Goal: Information Seeking & Learning: Find specific fact

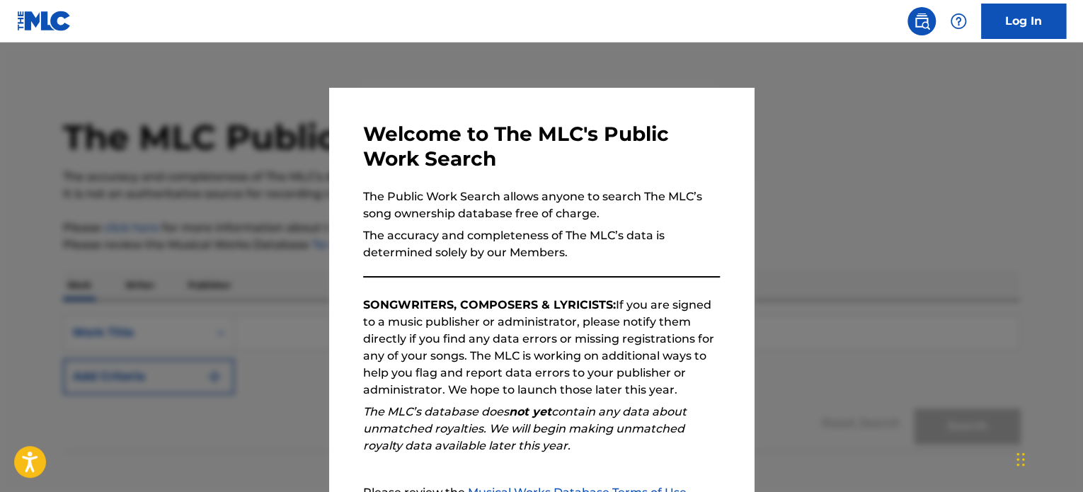
scroll to position [156, 0]
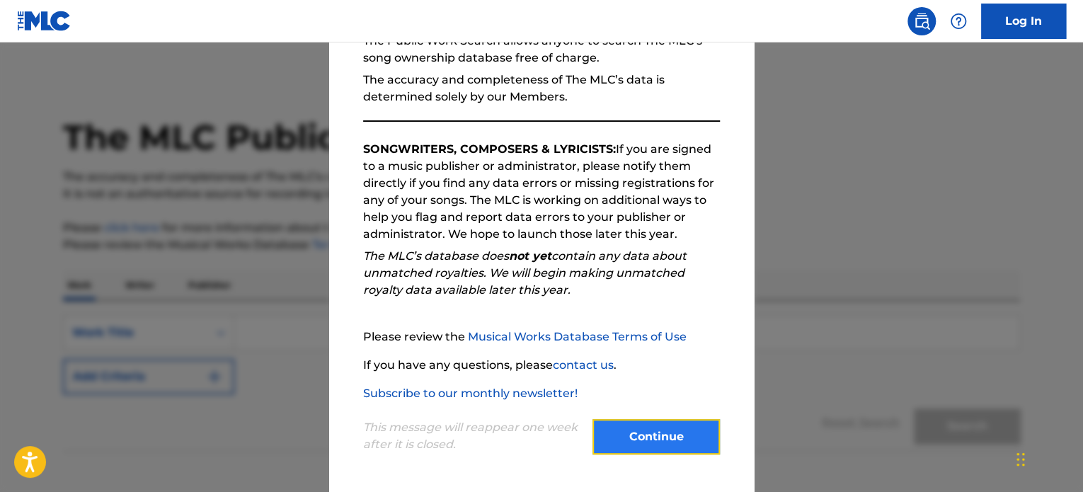
click at [644, 439] on button "Continue" at bounding box center [655, 436] width 127 height 35
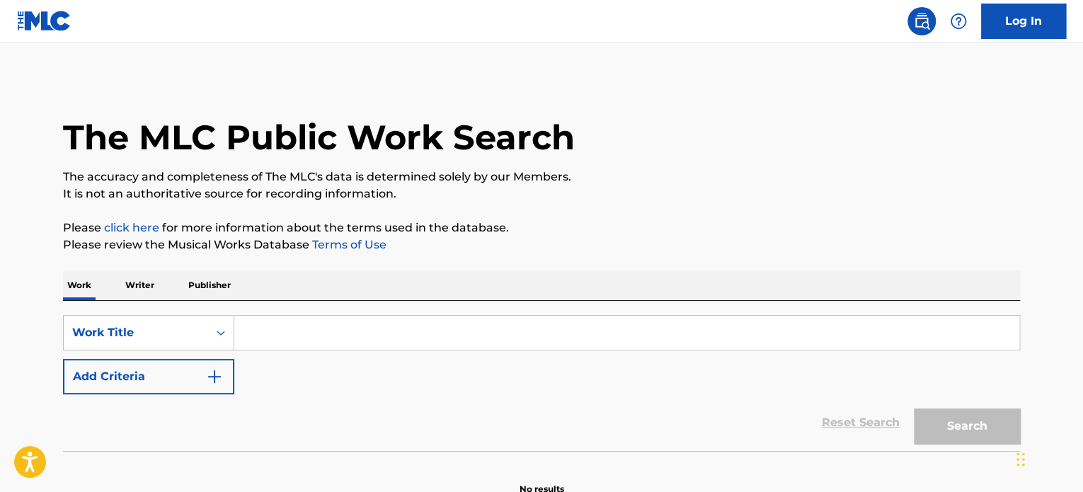
scroll to position [78, 0]
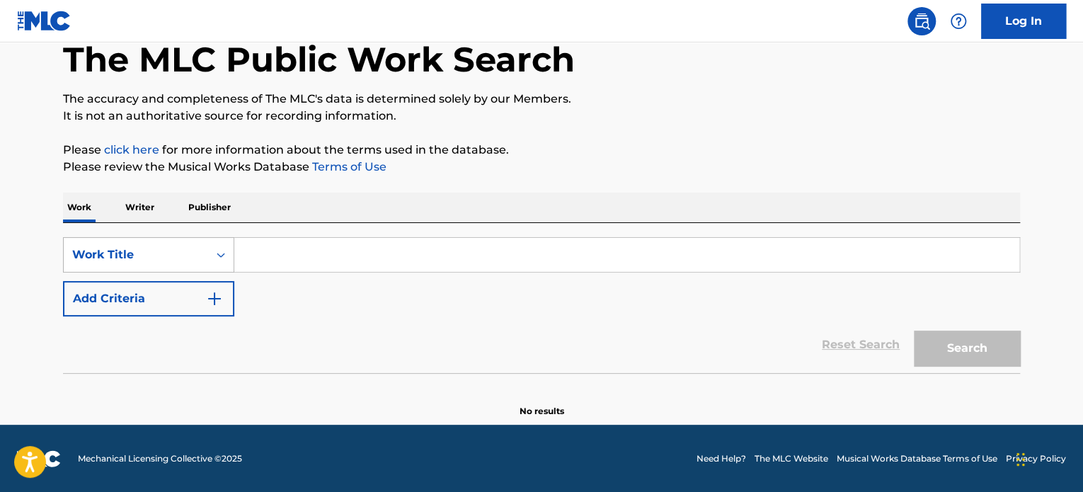
click at [181, 252] on div "Work Title" at bounding box center [135, 254] width 127 height 17
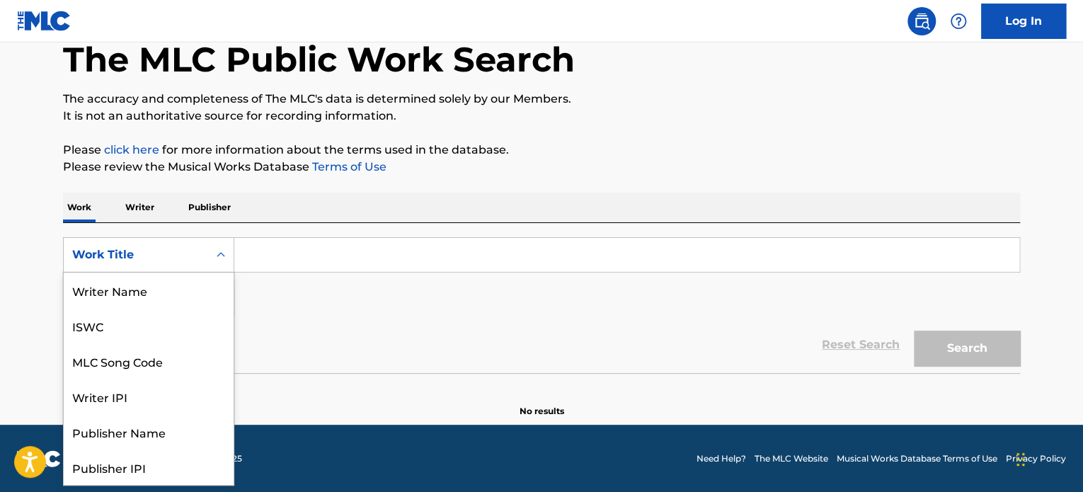
scroll to position [71, 0]
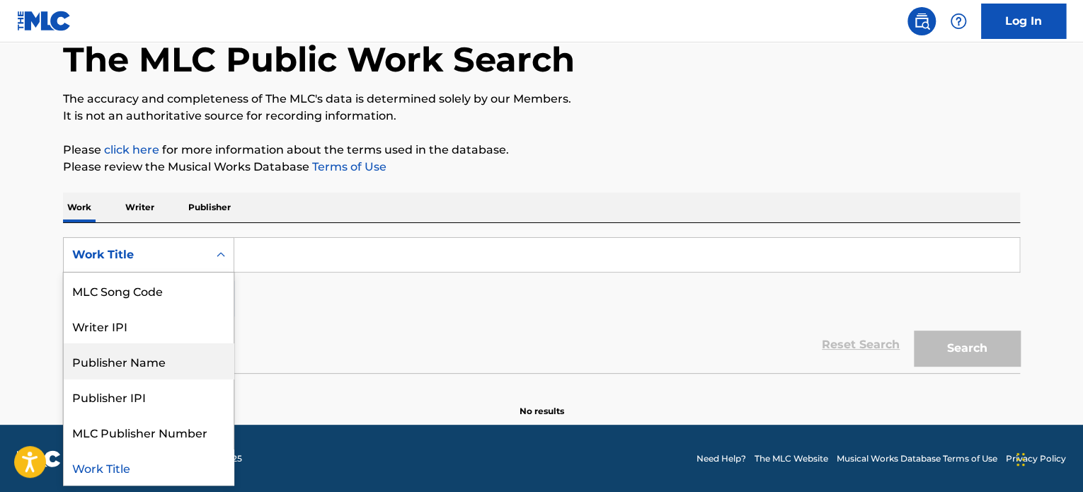
click at [187, 357] on div "Publisher Name" at bounding box center [149, 360] width 170 height 35
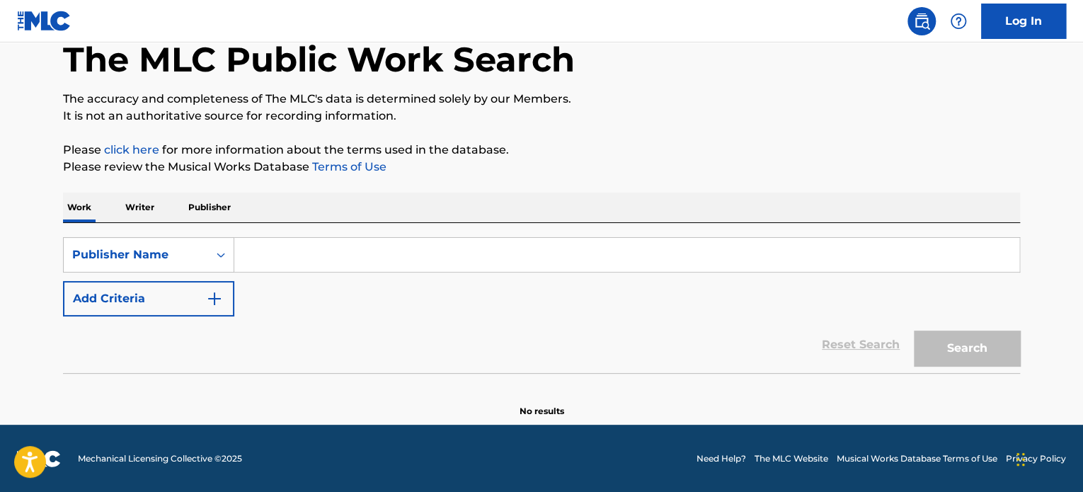
click at [260, 257] on input "Search Form" at bounding box center [626, 255] width 785 height 34
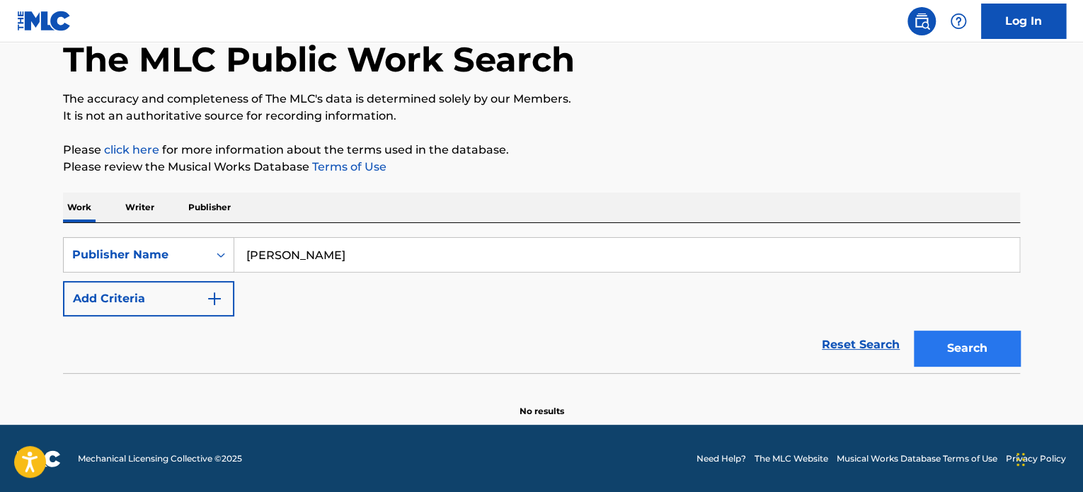
type input "kylie cantrall"
click at [939, 337] on button "Search" at bounding box center [966, 347] width 106 height 35
click at [144, 214] on p "Writer" at bounding box center [139, 207] width 37 height 30
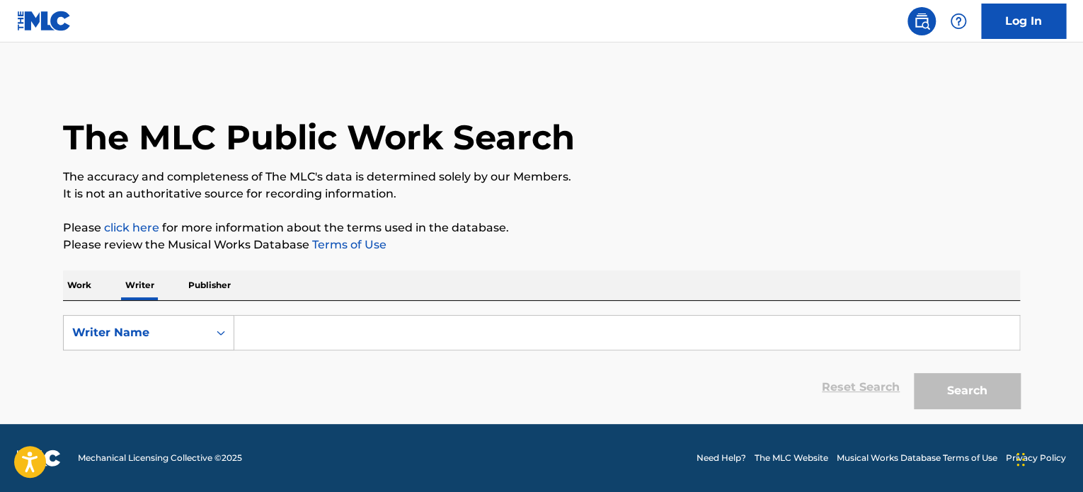
click at [308, 339] on input "Search Form" at bounding box center [626, 333] width 785 height 34
type input "kylie cantrall"
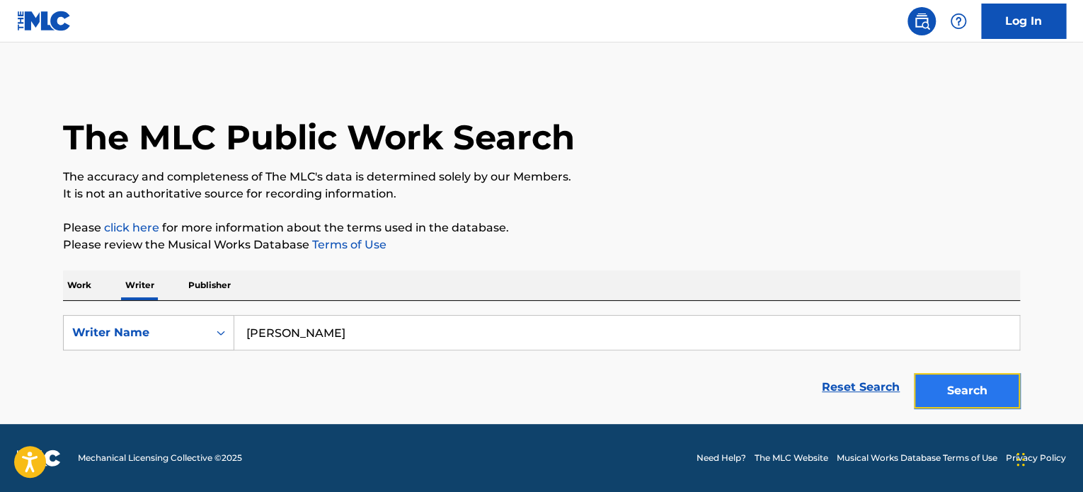
click at [994, 381] on button "Search" at bounding box center [966, 390] width 106 height 35
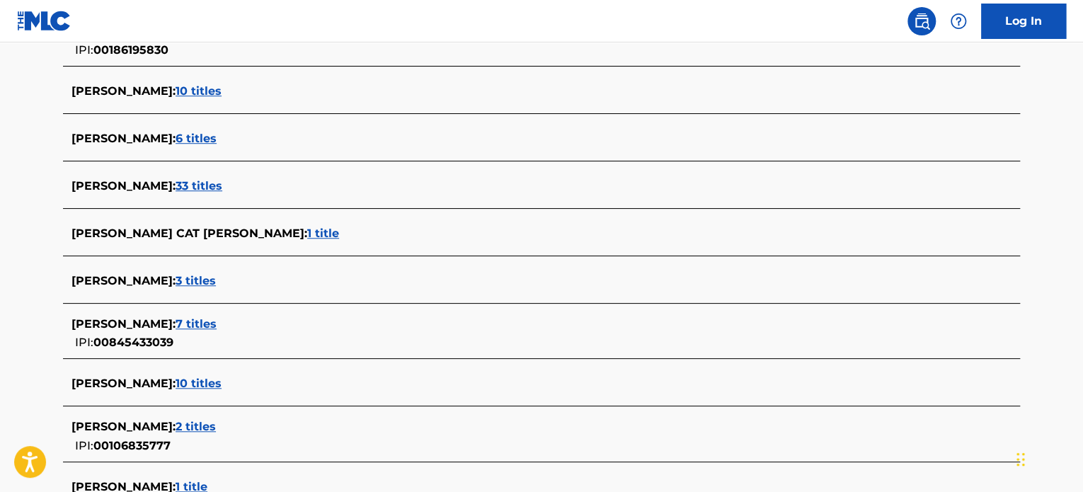
scroll to position [430, 0]
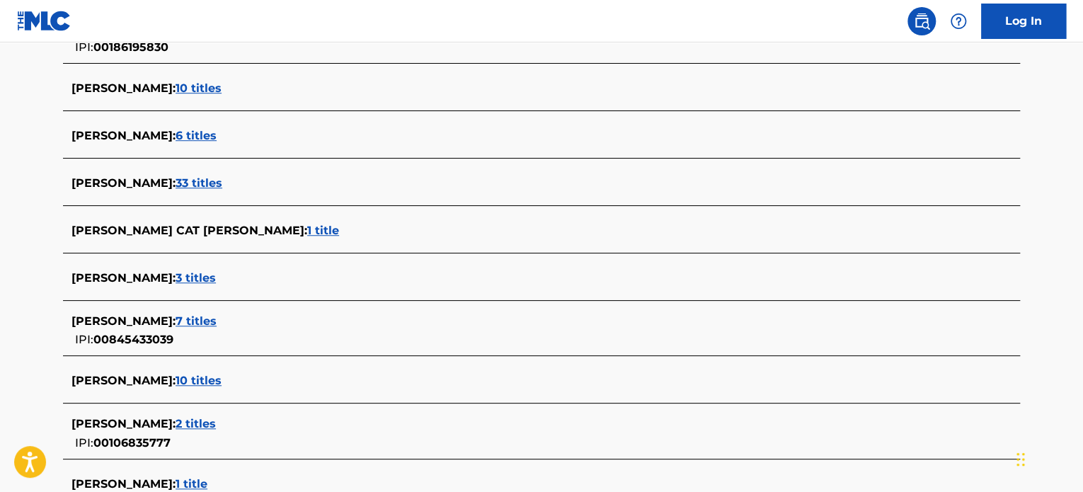
click at [198, 315] on span "7 titles" at bounding box center [195, 320] width 41 height 13
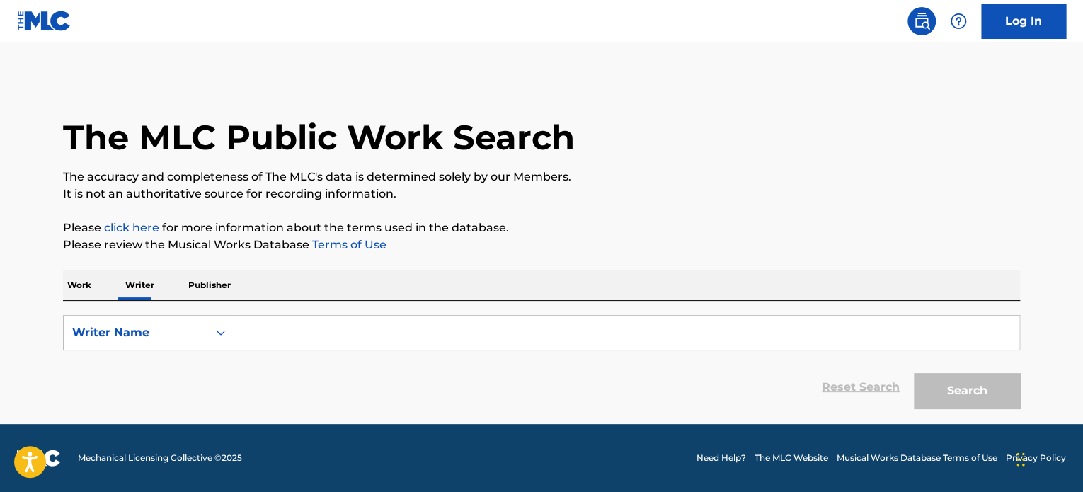
click at [277, 337] on input "Search Form" at bounding box center [626, 333] width 785 height 34
type input "[PERSON_NAME]"
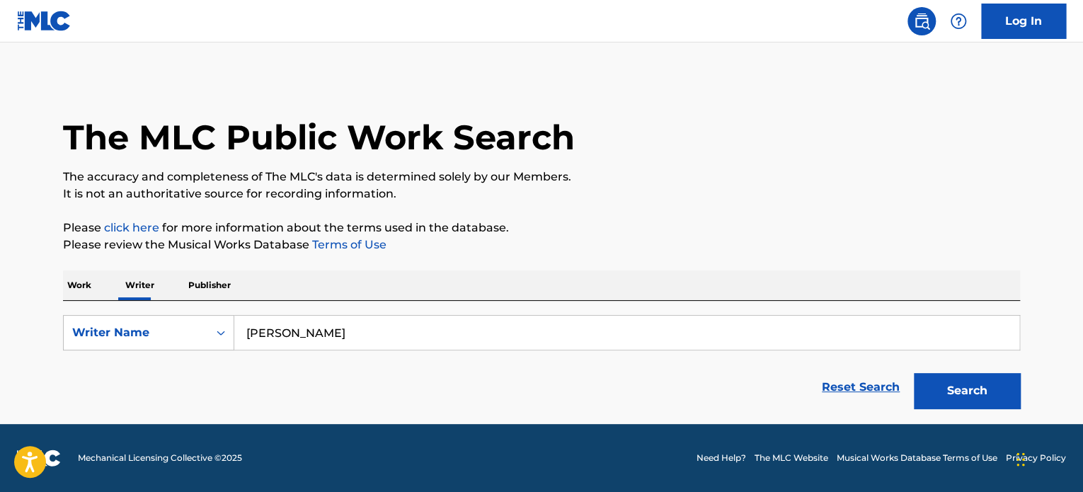
click at [999, 410] on div "Search" at bounding box center [962, 387] width 113 height 57
click at [991, 392] on button "Search" at bounding box center [966, 390] width 106 height 35
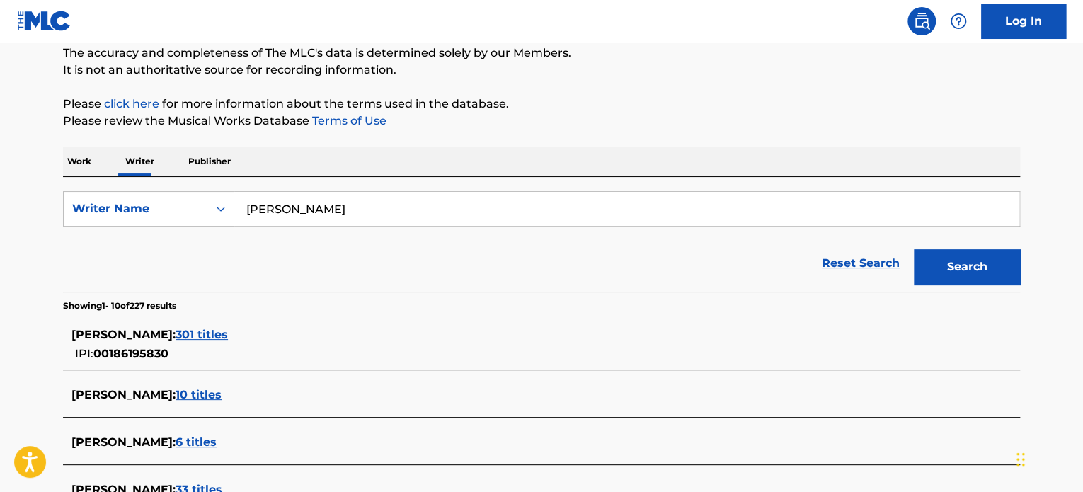
scroll to position [283, 0]
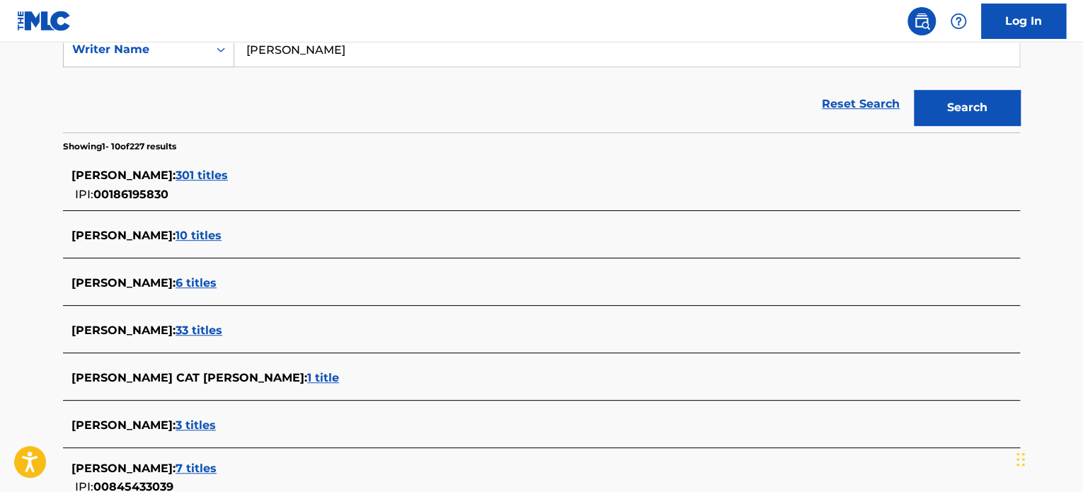
click at [1052, 231] on main "The MLC Public Work Search The accuracy and completeness of The MLC's data is d…" at bounding box center [541, 246] width 1083 height 974
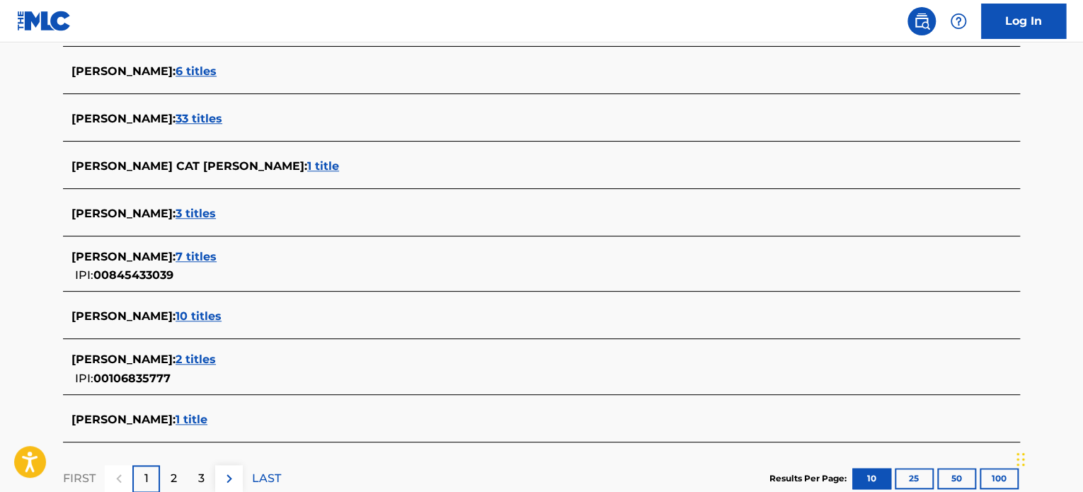
scroll to position [495, 0]
click at [185, 253] on span "7 titles" at bounding box center [195, 255] width 41 height 13
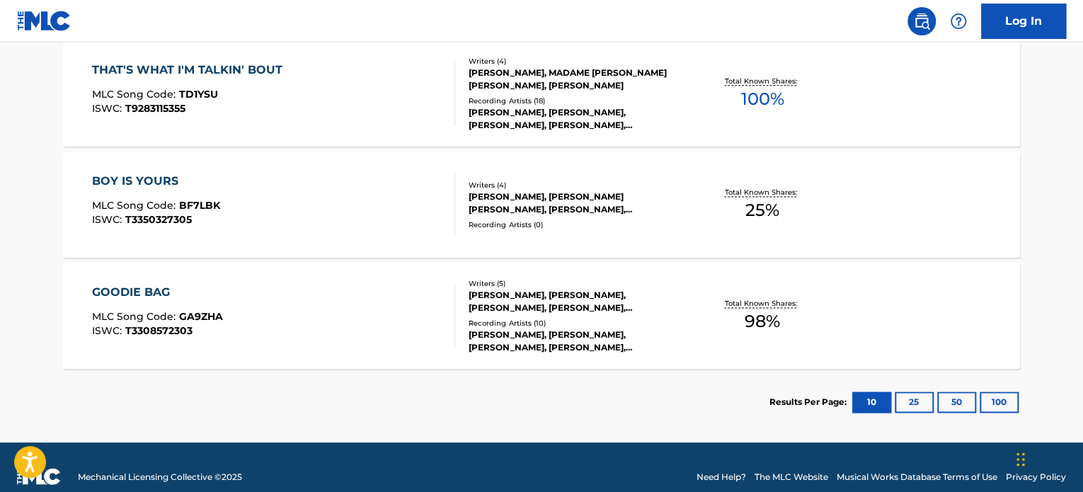
scroll to position [900, 0]
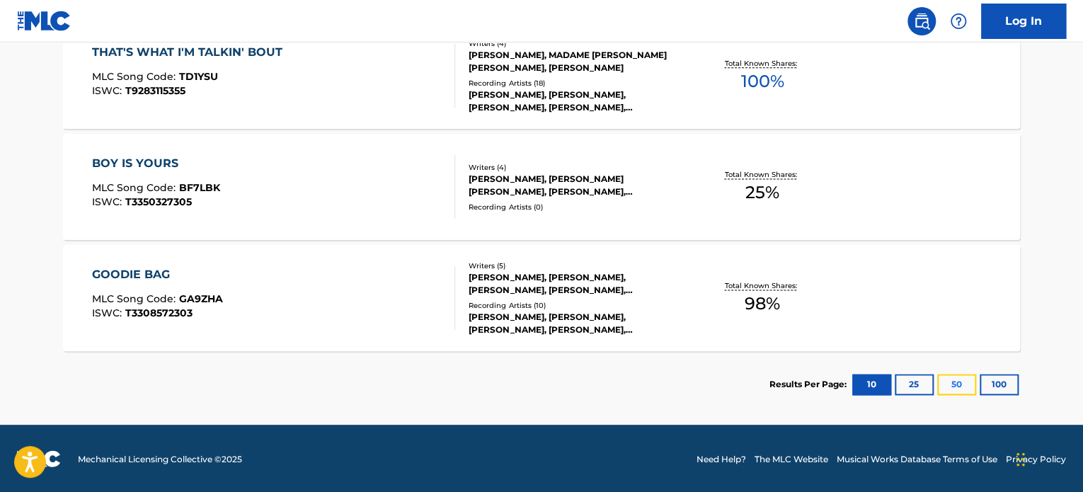
click at [947, 389] on button "50" at bounding box center [956, 384] width 39 height 21
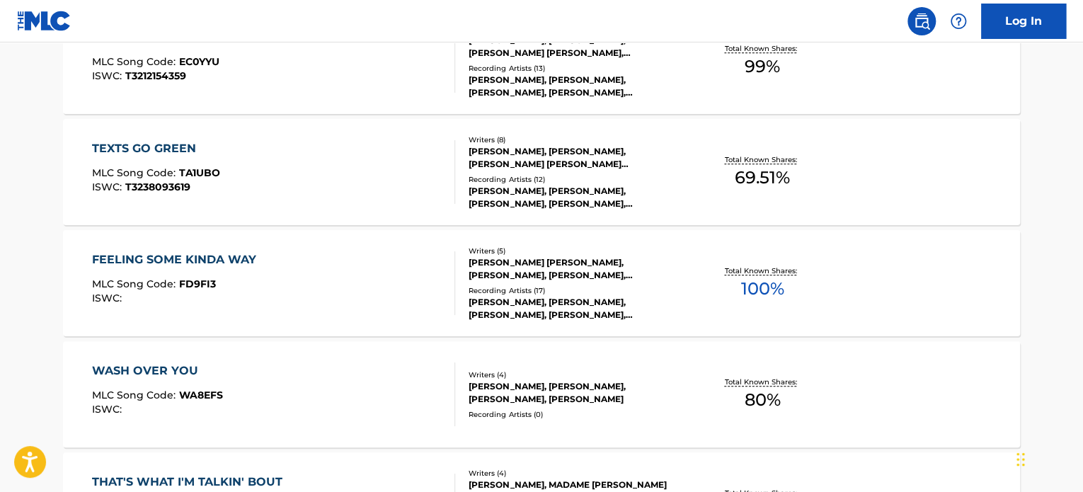
scroll to position [546, 0]
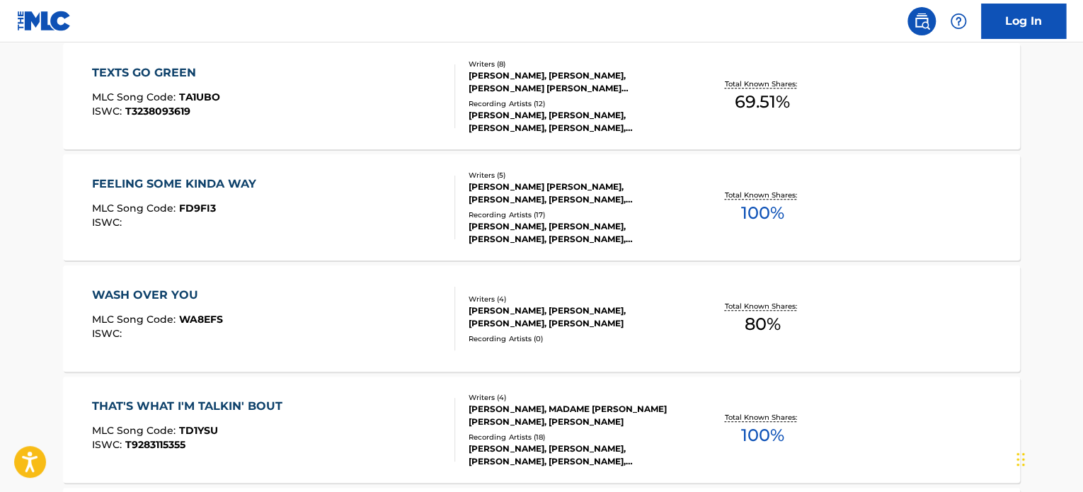
click at [220, 284] on div "WASH OVER YOU MLC Song Code : WA8EFS ISWC : Writers ( 4 ) JORDAN J OMLEY, MIKE …" at bounding box center [541, 318] width 957 height 106
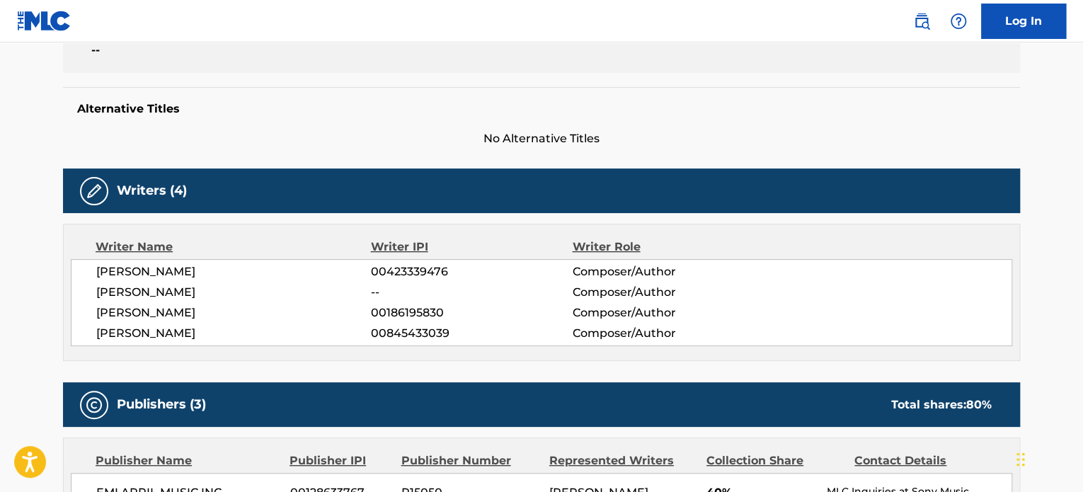
scroll to position [354, 0]
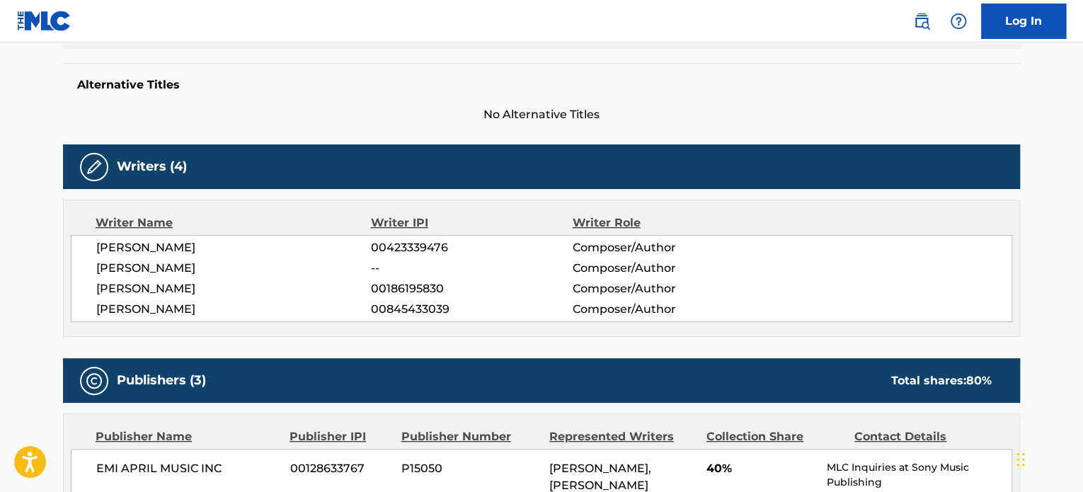
drag, startPoint x: 96, startPoint y: 245, endPoint x: 215, endPoint y: 303, distance: 132.3
click at [217, 303] on div "JORDAN J OMLEY 00423339476 Composer/Author MIKE MANI -- Composer/Author ALEXAND…" at bounding box center [541, 278] width 941 height 87
copy div "JORDAN J OMLEY 00423339476 Composer/Author MIKE MANI -- Composer/Author ALEXAND…"
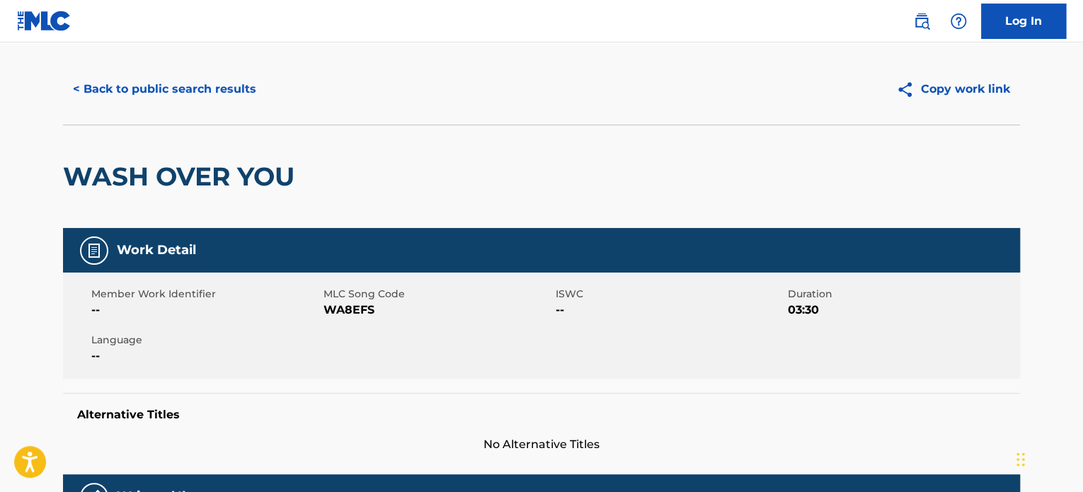
scroll to position [0, 0]
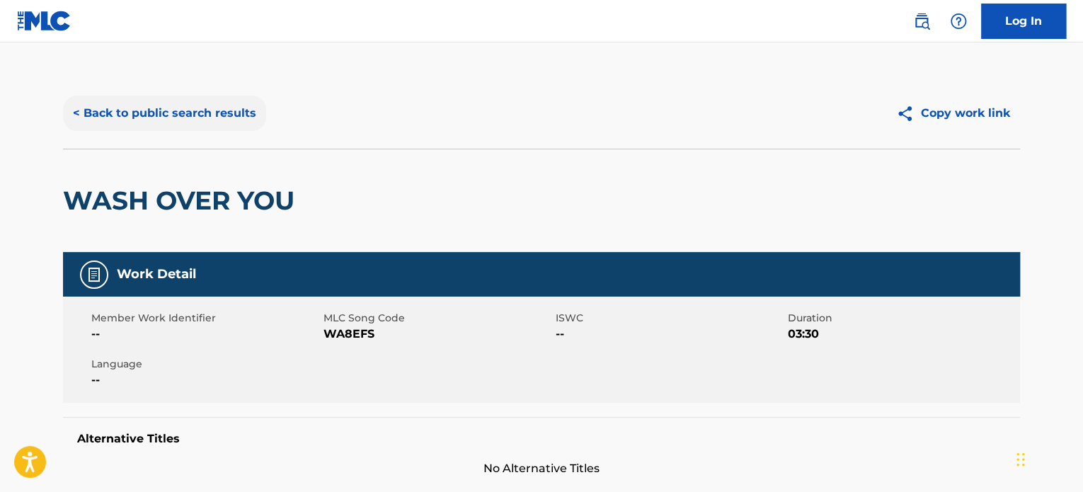
click at [180, 118] on button "< Back to public search results" at bounding box center [164, 113] width 203 height 35
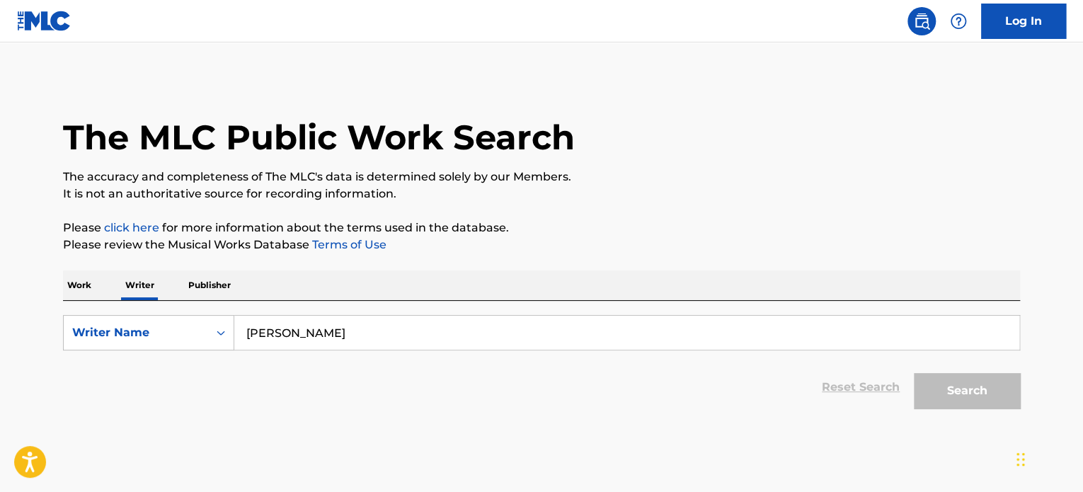
scroll to position [41, 0]
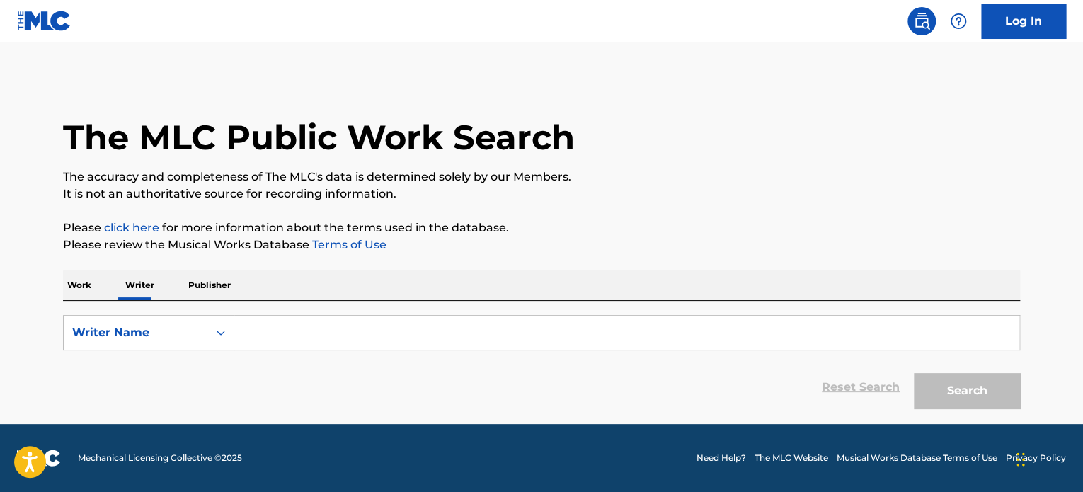
click at [297, 345] on input "Search Form" at bounding box center [626, 333] width 785 height 34
type input "kylie cantrall"
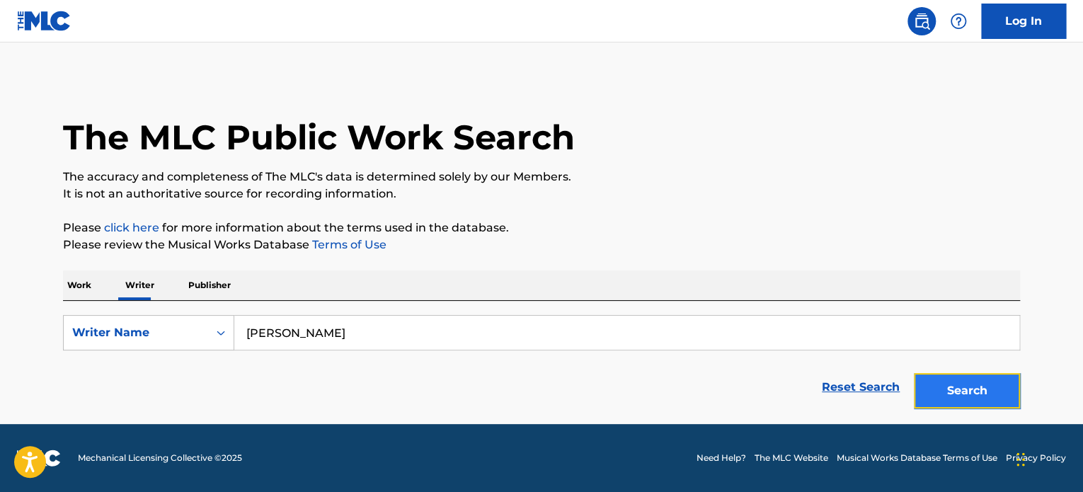
click at [983, 388] on button "Search" at bounding box center [966, 390] width 106 height 35
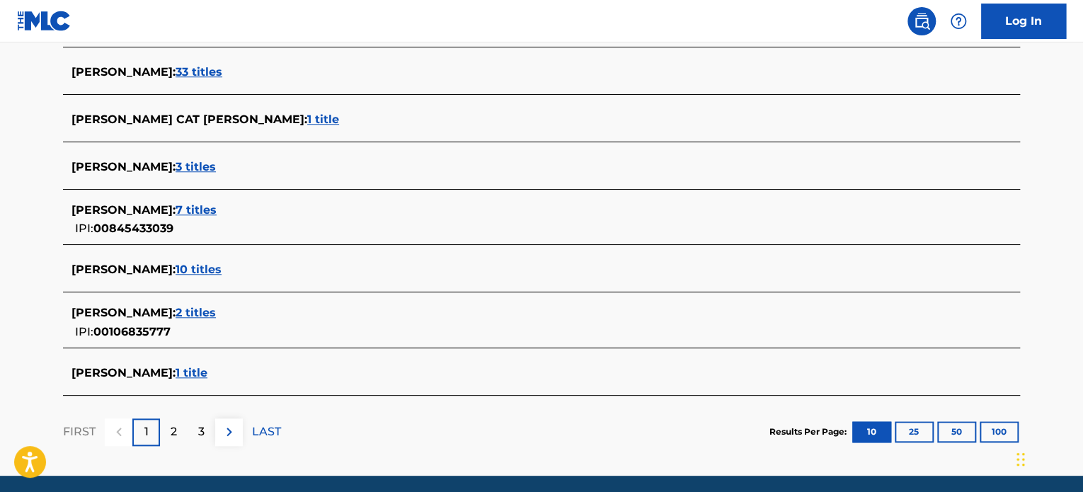
scroll to position [566, 0]
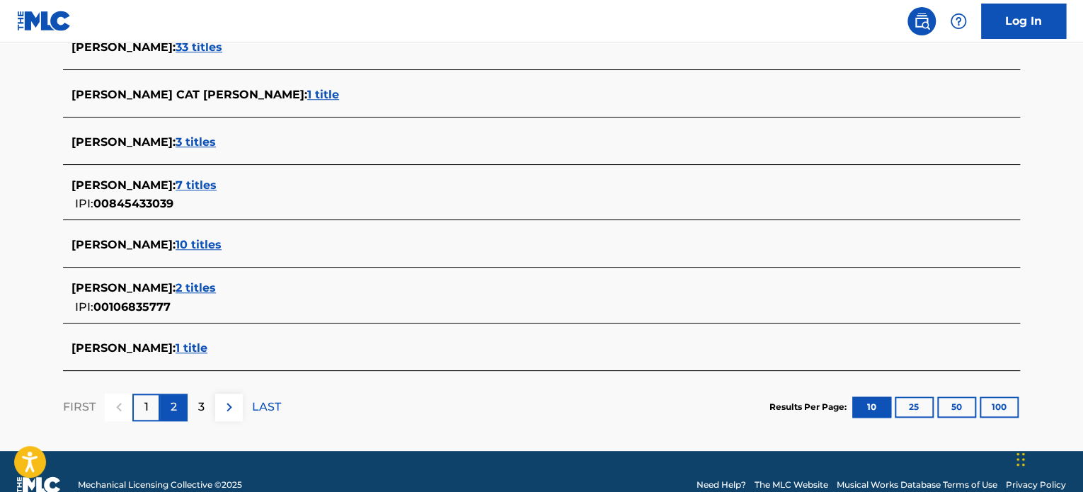
click at [176, 417] on div "2" at bounding box center [174, 407] width 28 height 28
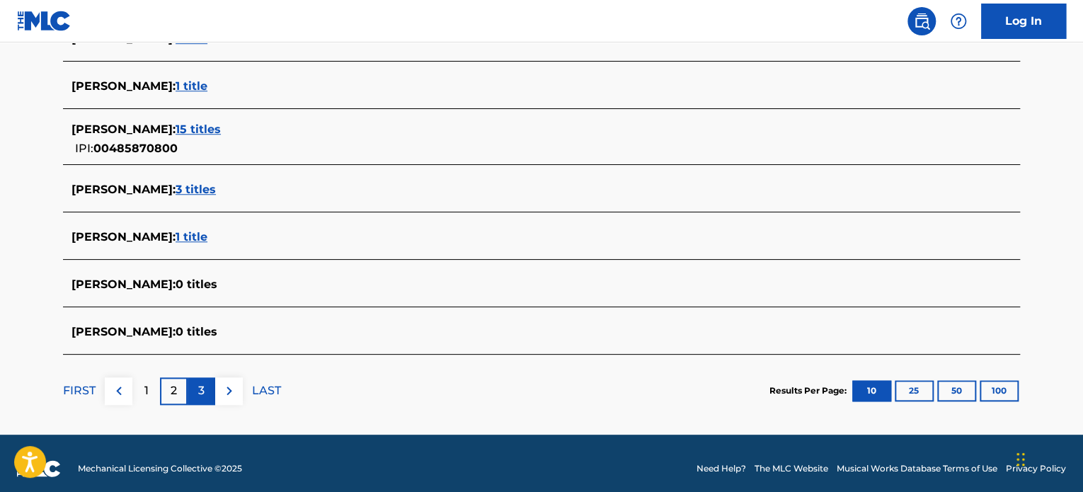
click at [190, 390] on div "3" at bounding box center [201, 391] width 28 height 28
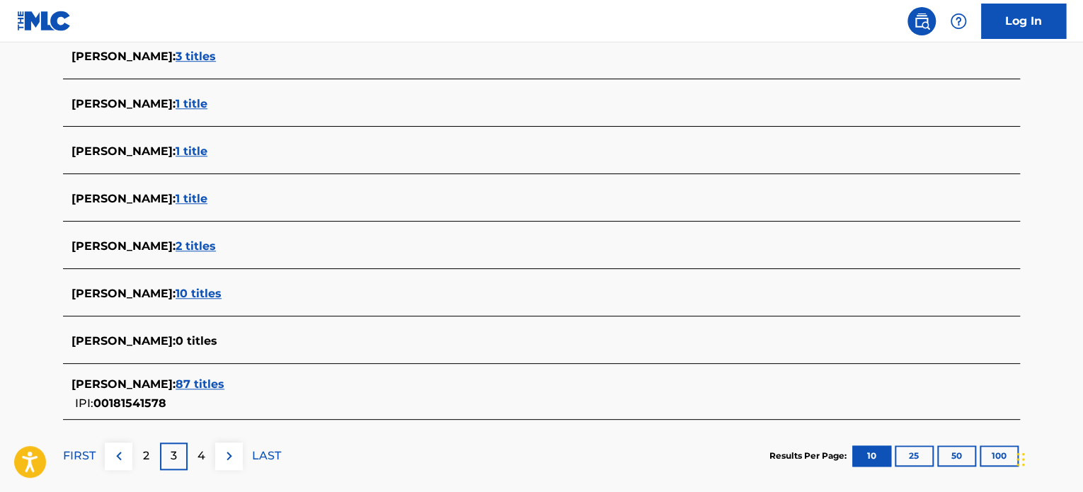
scroll to position [575, 0]
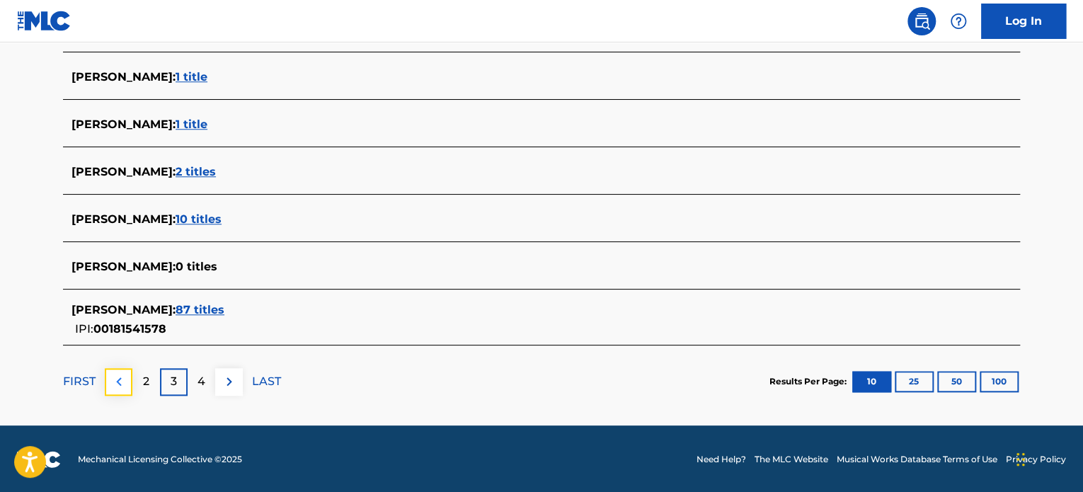
click at [130, 386] on button at bounding box center [119, 382] width 28 height 28
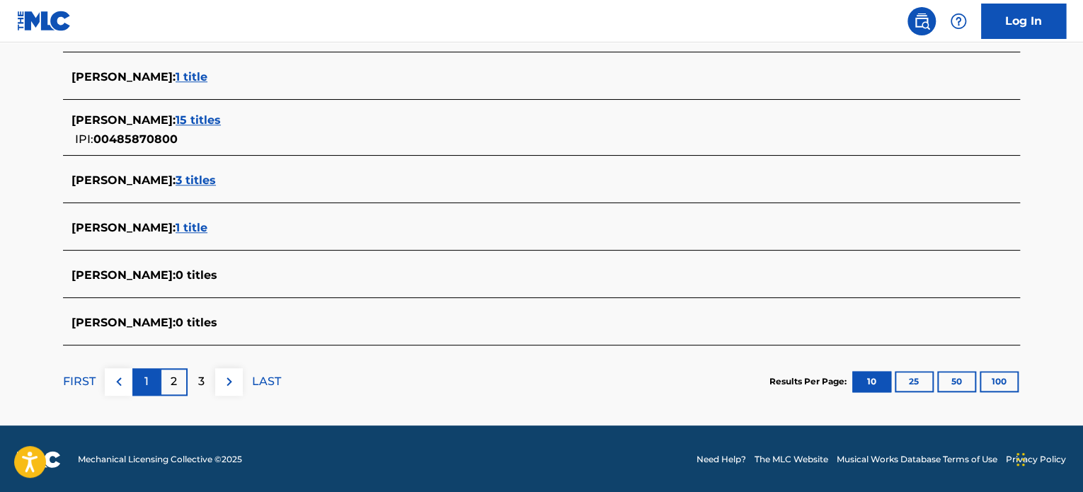
click at [142, 379] on div "1" at bounding box center [146, 382] width 28 height 28
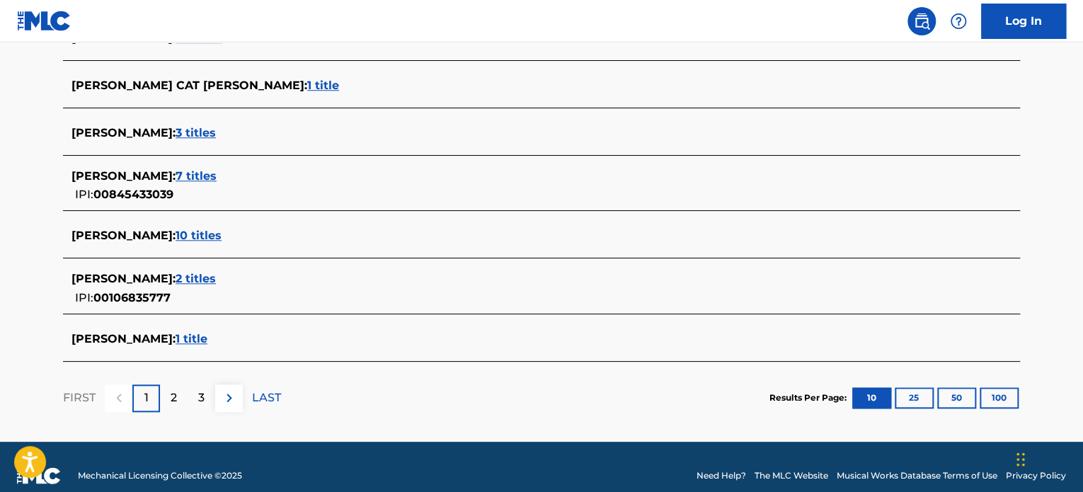
scroll to position [504, 0]
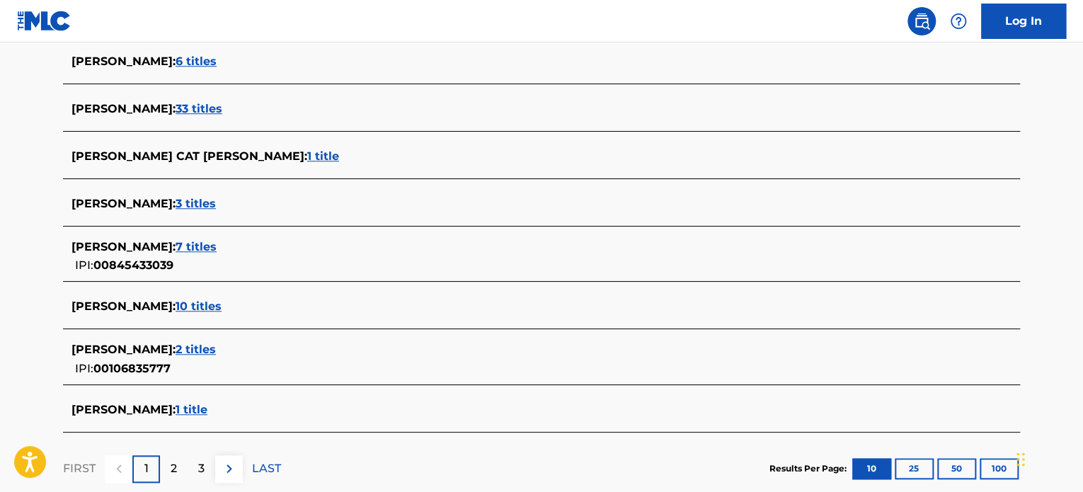
click at [175, 304] on div "KYLIE CANTRALL : 10 titles" at bounding box center [522, 306] width 903 height 17
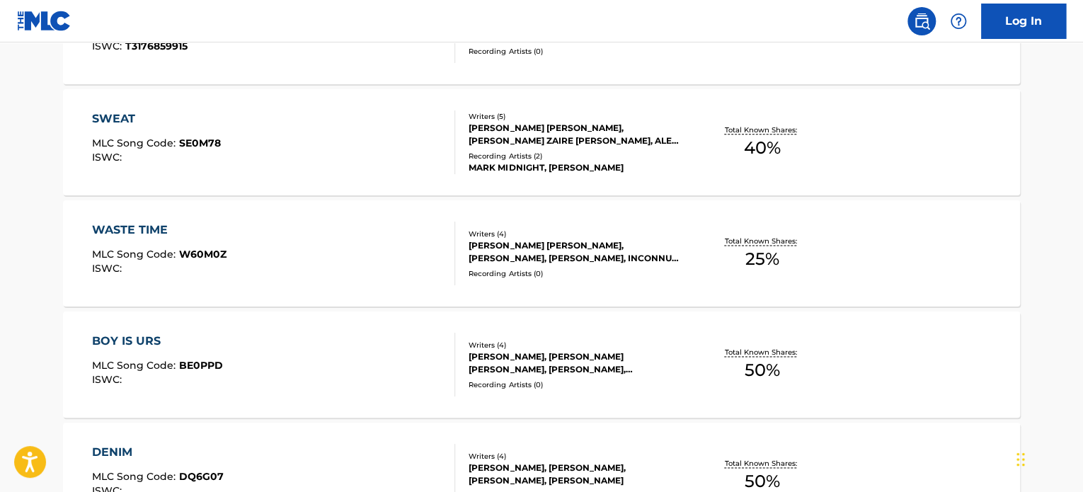
scroll to position [858, 0]
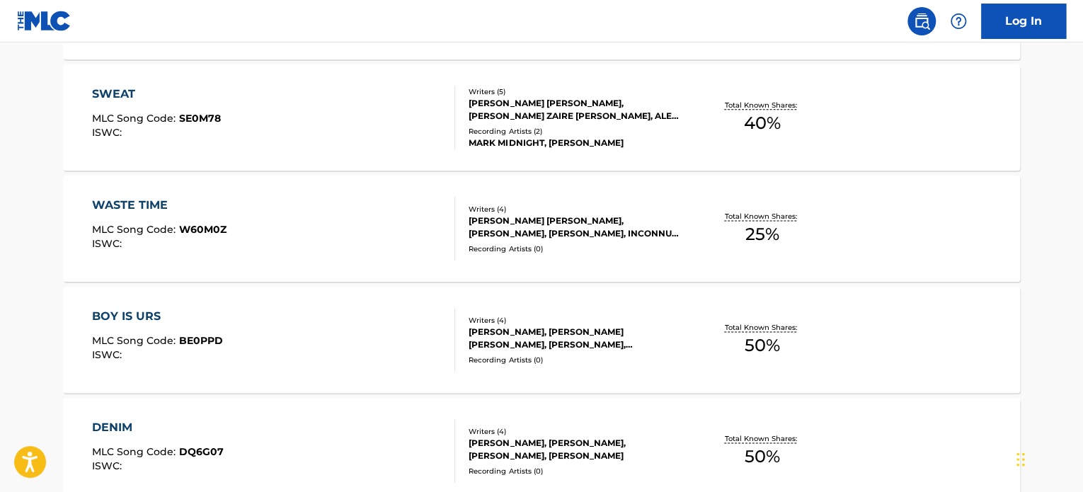
click at [693, 200] on div "WASTE TIME MLC Song Code : W60M0Z ISWC : Writers ( 4 ) ALEXANDRA LOUISE VICKERY…" at bounding box center [541, 228] width 957 height 106
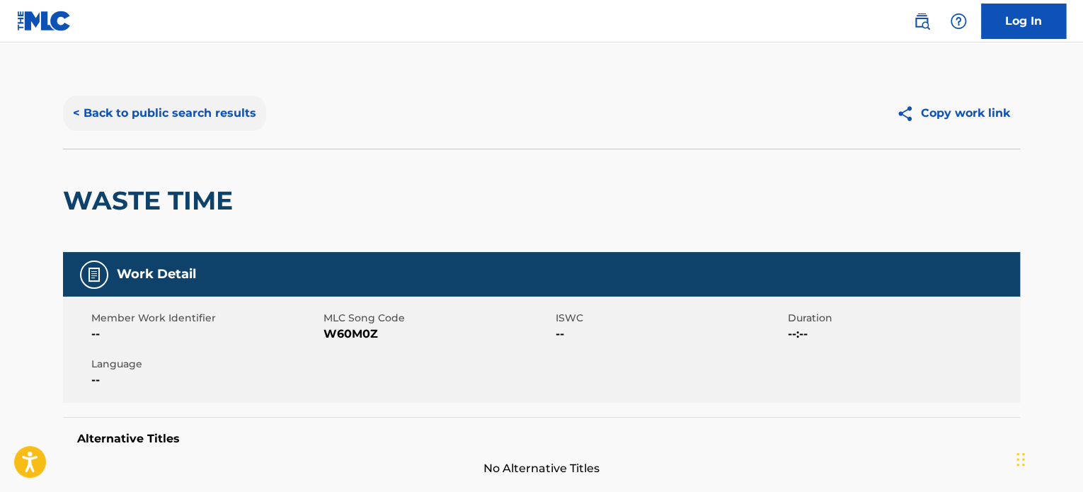
click at [81, 117] on button "< Back to public search results" at bounding box center [164, 113] width 203 height 35
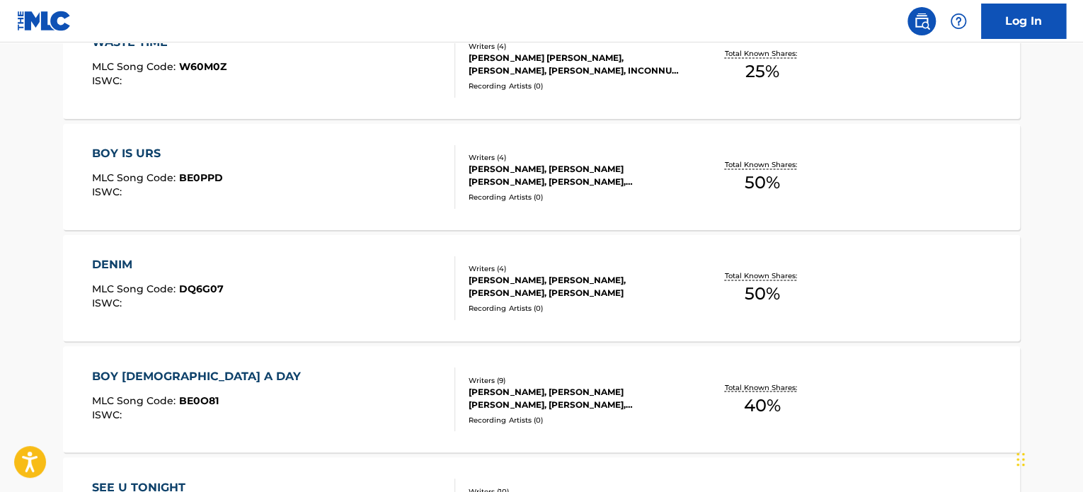
scroll to position [1233, 0]
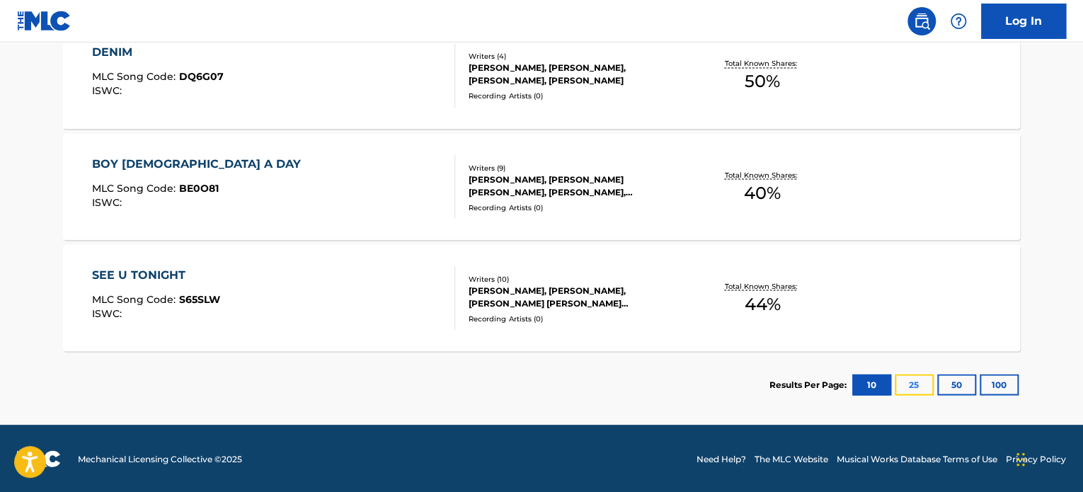
click at [925, 388] on button "25" at bounding box center [913, 384] width 39 height 21
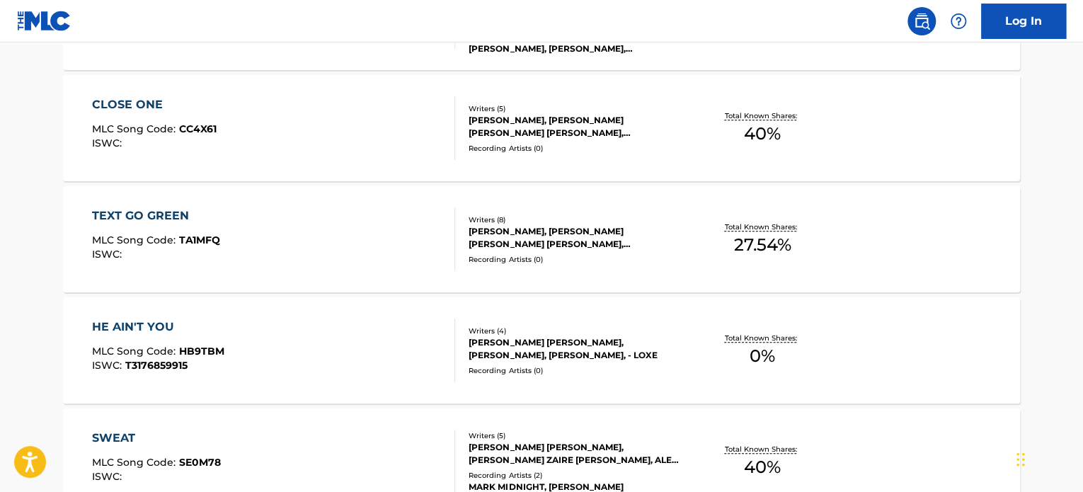
scroll to position [455, 0]
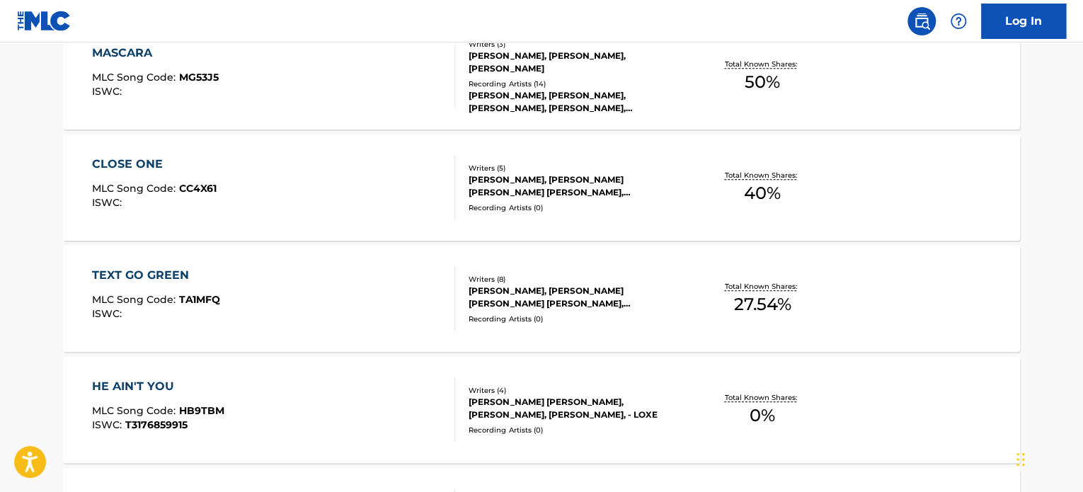
click at [139, 161] on div "CLOSE ONE" at bounding box center [154, 164] width 125 height 17
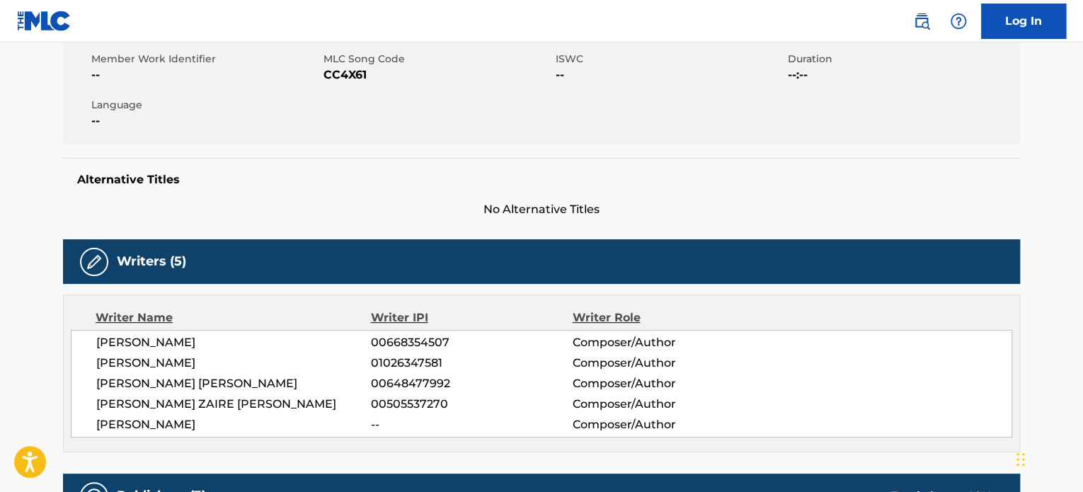
scroll to position [354, 0]
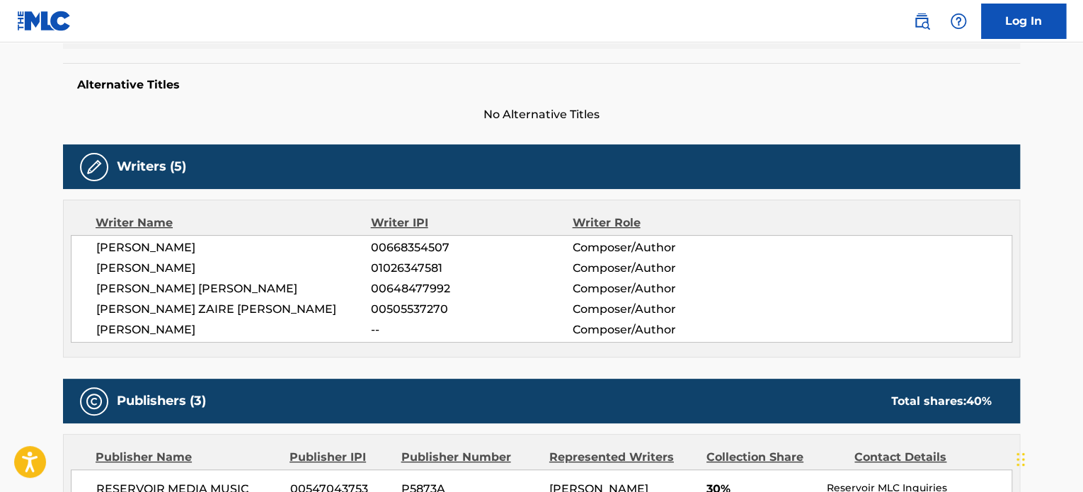
drag, startPoint x: 95, startPoint y: 242, endPoint x: 256, endPoint y: 328, distance: 182.6
click at [256, 328] on div "LISA SCINTA 00668354507 Composer/Author JOEL ESTEVAN CASTILLO 01026347581 Compo…" at bounding box center [541, 289] width 941 height 108
copy div "LISA SCINTA 00668354507 Composer/Author JOEL ESTEVAN CASTILLO 01026347581 Compo…"
click at [369, 132] on div "Work Detail Member Work Identifier -- MLC Song Code CC4X61 ISWC -- Duration --:…" at bounding box center [541, 499] width 957 height 1202
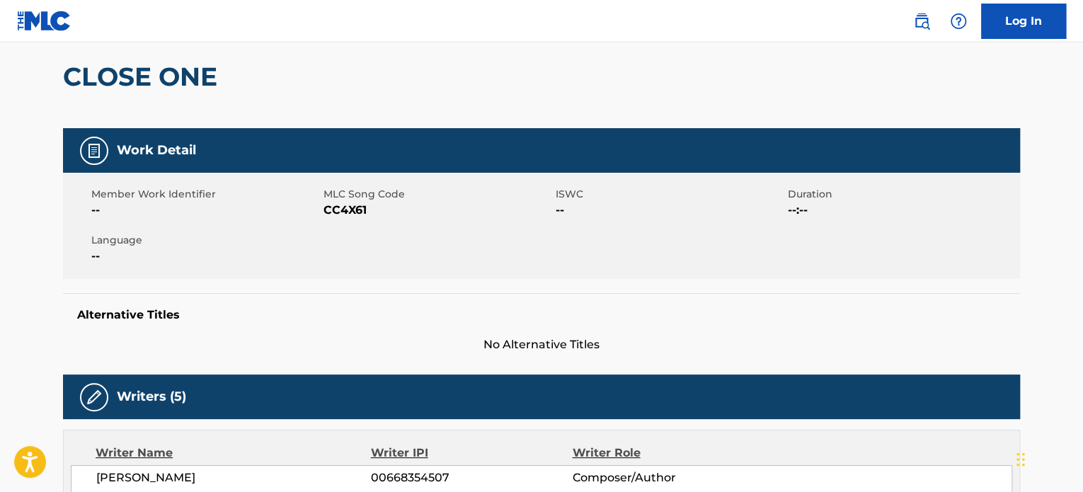
scroll to position [0, 0]
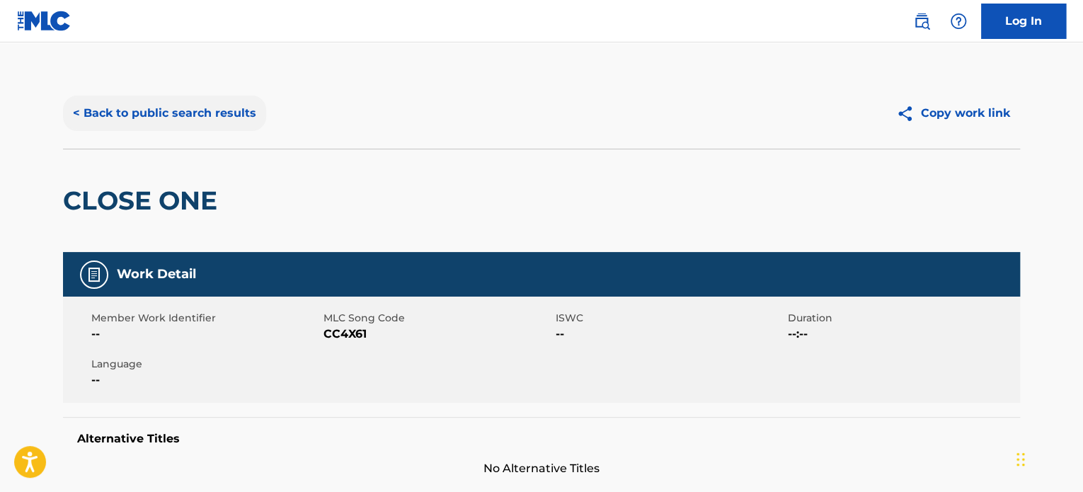
click at [173, 121] on button "< Back to public search results" at bounding box center [164, 113] width 203 height 35
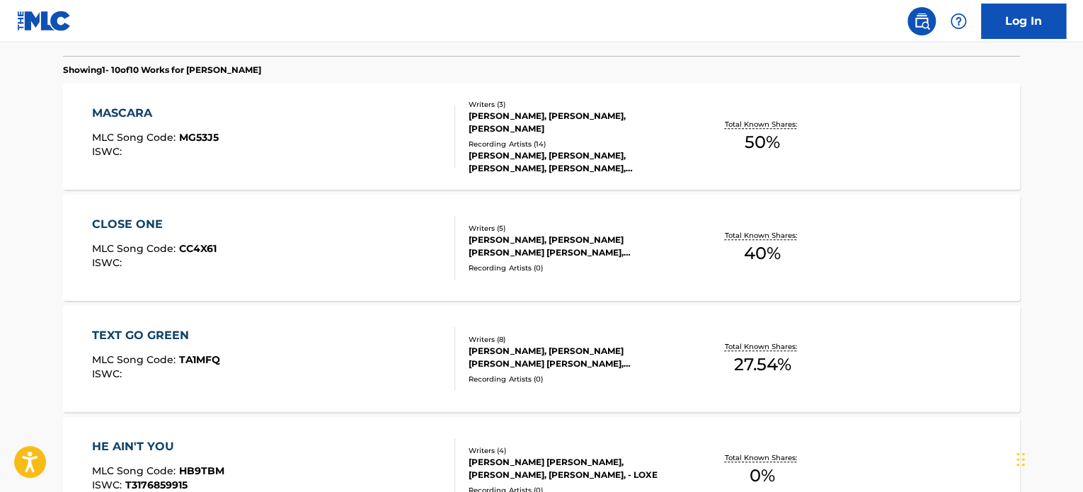
scroll to position [607, 0]
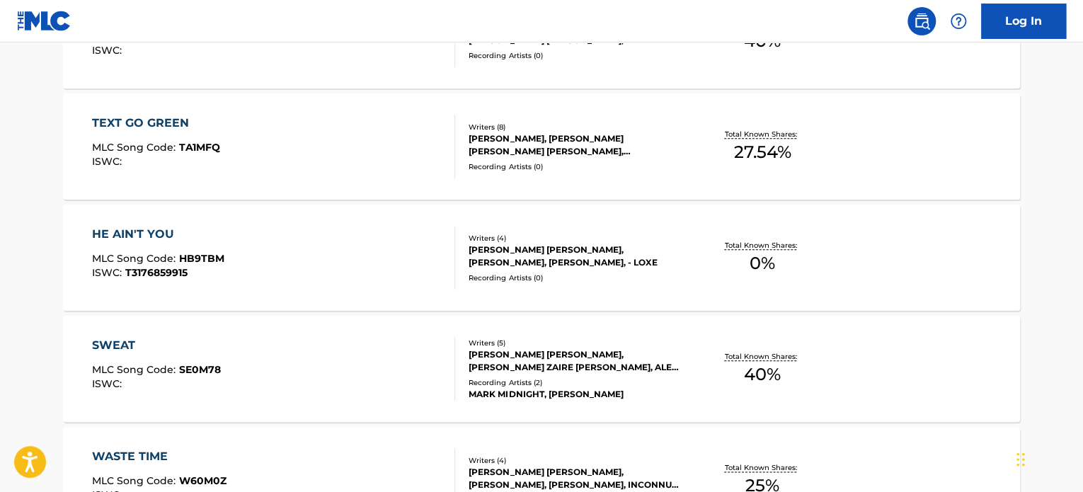
click at [144, 231] on div "HE AIN'T YOU" at bounding box center [158, 234] width 132 height 17
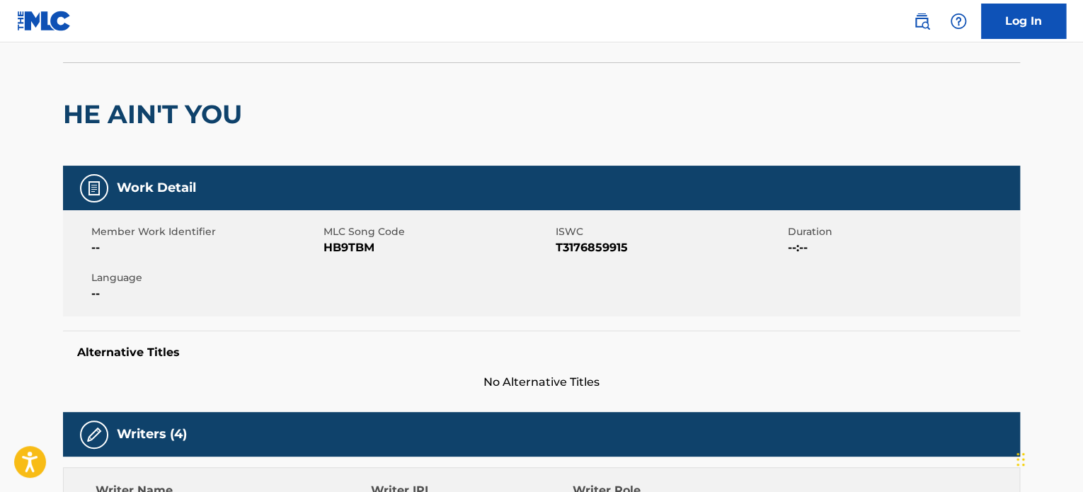
scroll to position [354, 0]
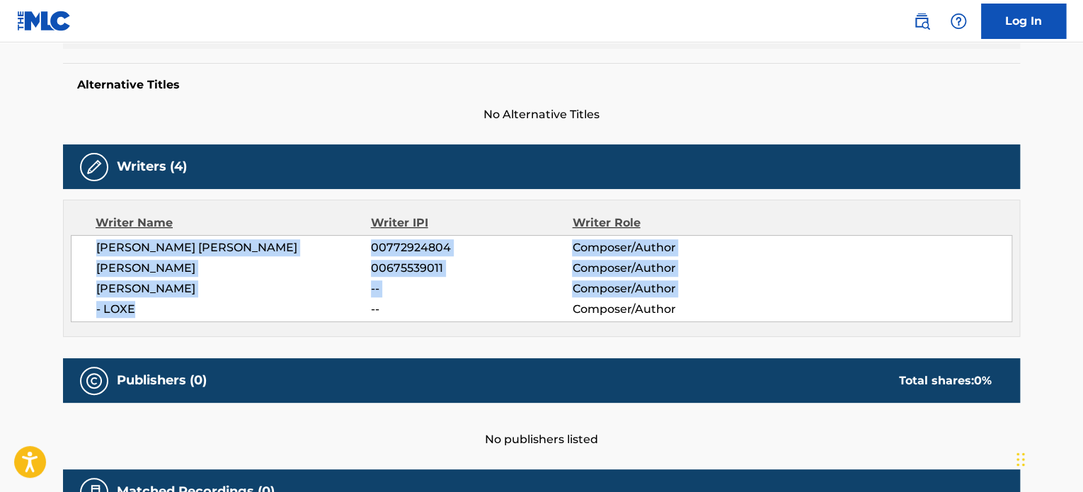
drag, startPoint x: 99, startPoint y: 244, endPoint x: 139, endPoint y: 313, distance: 79.2
click at [139, 313] on div "OLIVIA MARIE MIRALDI 00772924804 Composer/Author LILIAN CAPUTO 00675539011 Comp…" at bounding box center [541, 278] width 941 height 87
copy div "OLIVIA MARIE MIRALDI 00772924804 Composer/Author LILIAN CAPUTO 00675539011 Comp…"
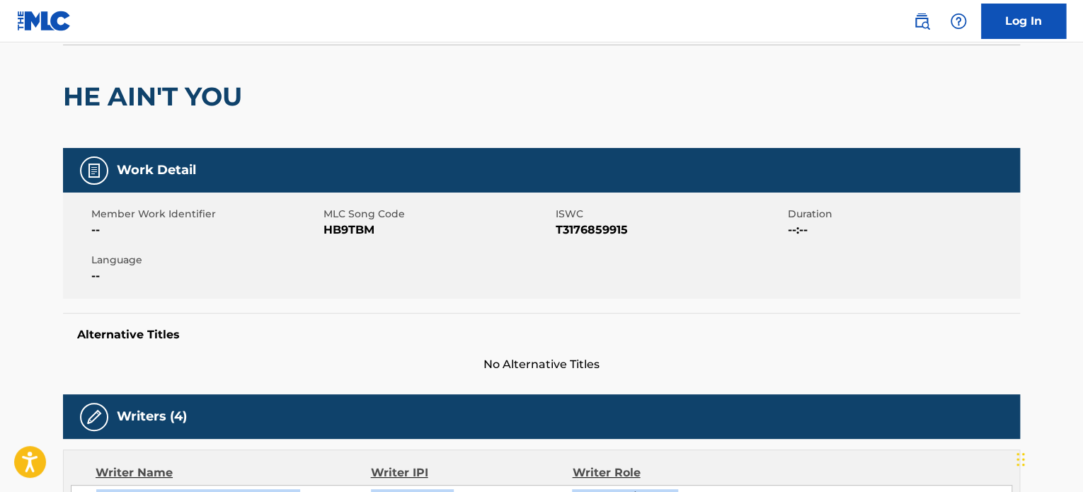
scroll to position [0, 0]
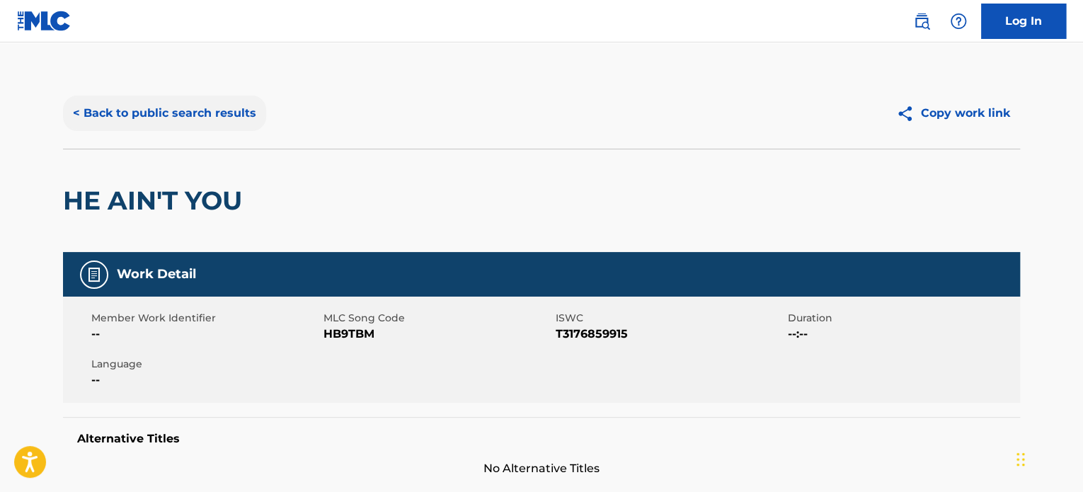
click at [140, 120] on button "< Back to public search results" at bounding box center [164, 113] width 203 height 35
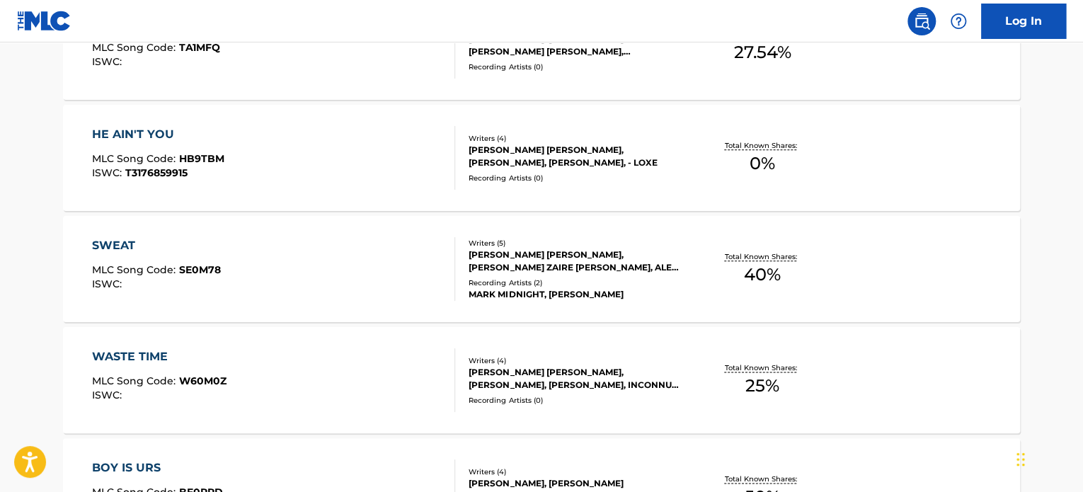
scroll to position [807, 0]
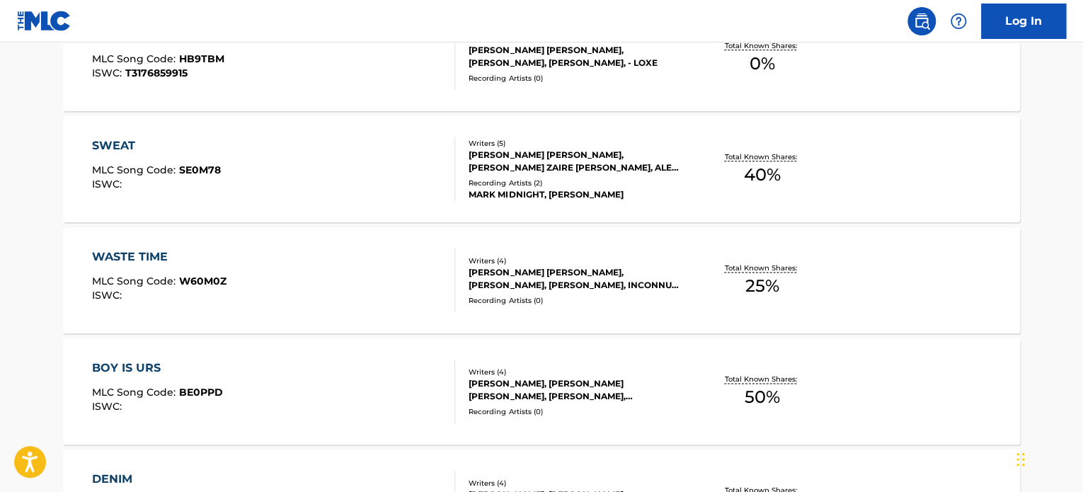
click at [110, 140] on div "SWEAT" at bounding box center [156, 145] width 129 height 17
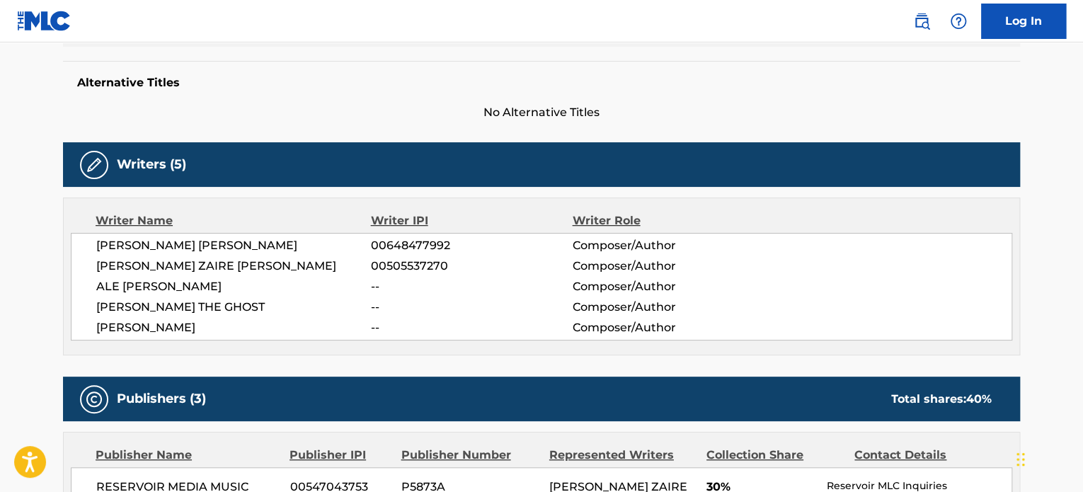
scroll to position [425, 0]
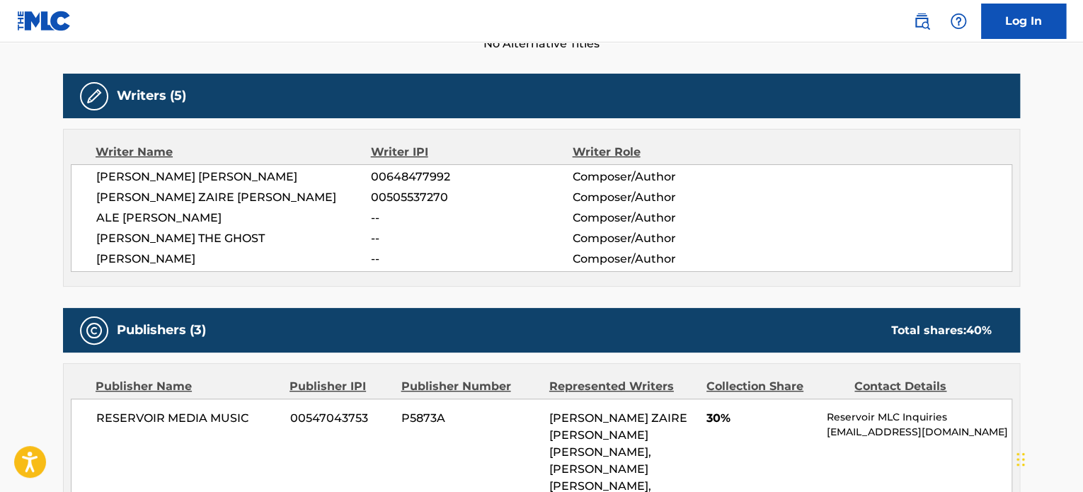
drag, startPoint x: 94, startPoint y: 173, endPoint x: 215, endPoint y: 258, distance: 148.2
click at [215, 258] on div "TREVOR DAVID BROWN 00648477992 Composer/Author WILLIAM ZAIRE SIMMONS 0050553727…" at bounding box center [541, 218] width 941 height 108
copy div "TREVOR DAVID BROWN 00648477992 Composer/Author WILLIAM ZAIRE SIMMONS 0050553727…"
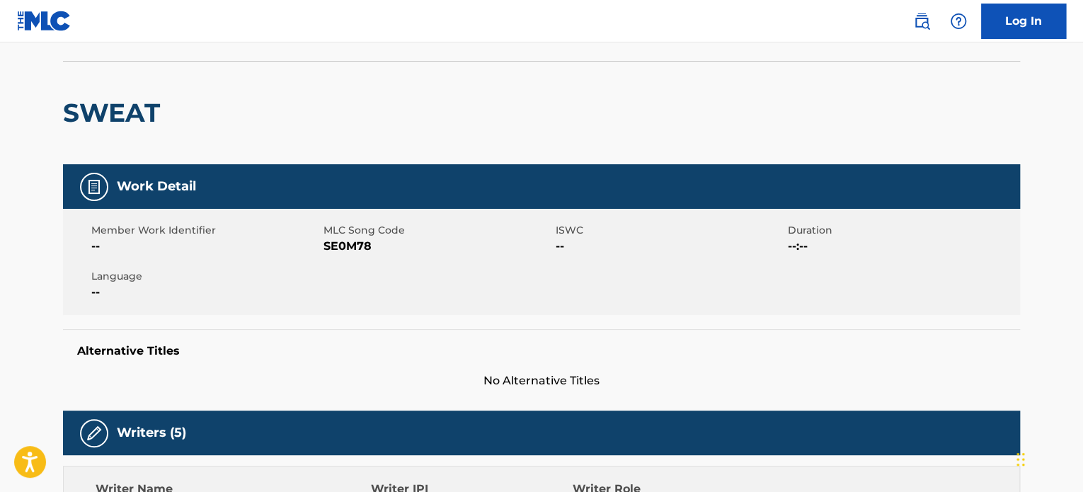
scroll to position [0, 0]
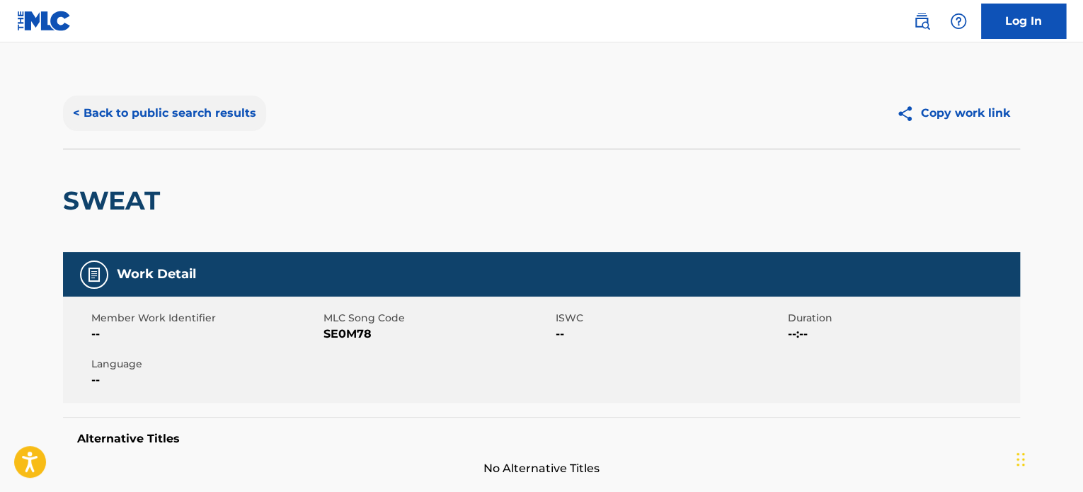
click at [137, 107] on button "< Back to public search results" at bounding box center [164, 113] width 203 height 35
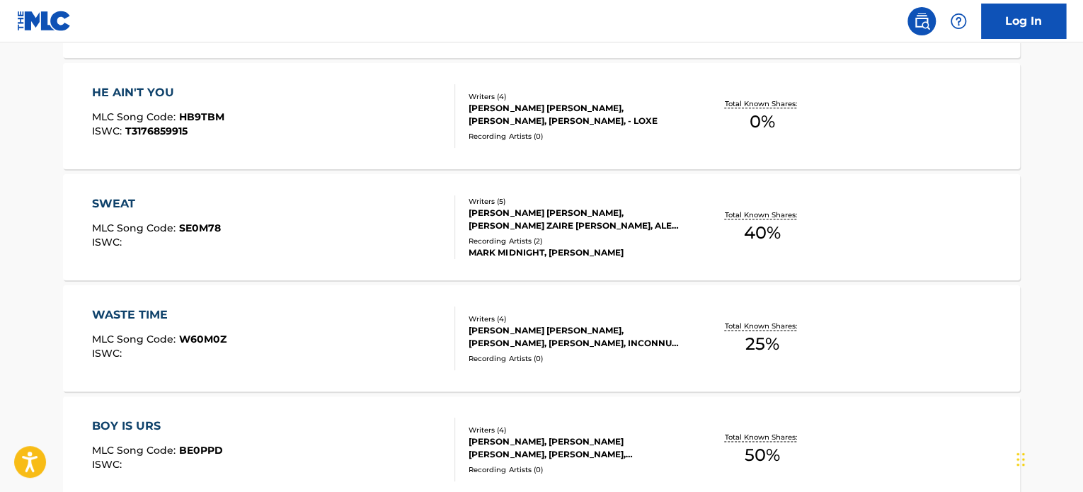
scroll to position [809, 0]
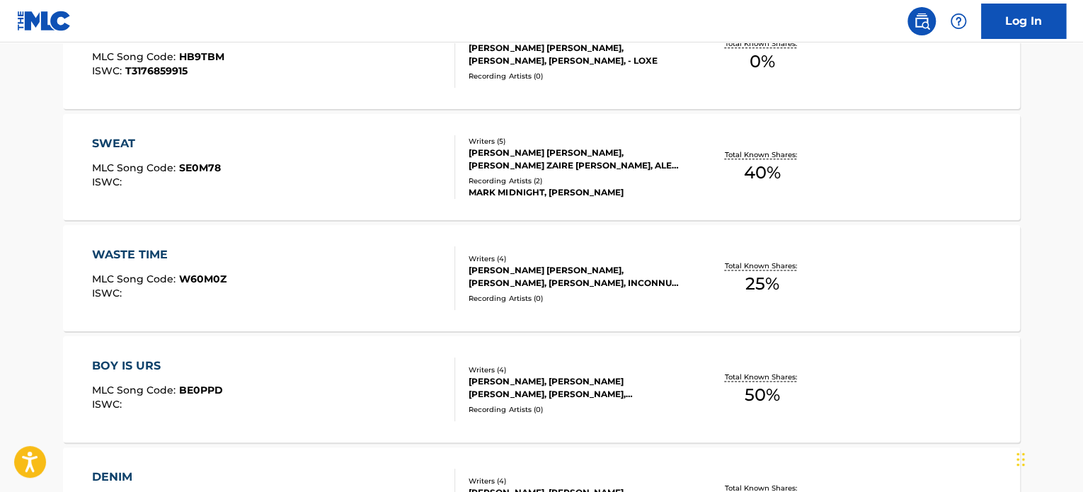
click at [314, 275] on div "WASTE TIME MLC Song Code : W60M0Z ISWC :" at bounding box center [274, 278] width 364 height 64
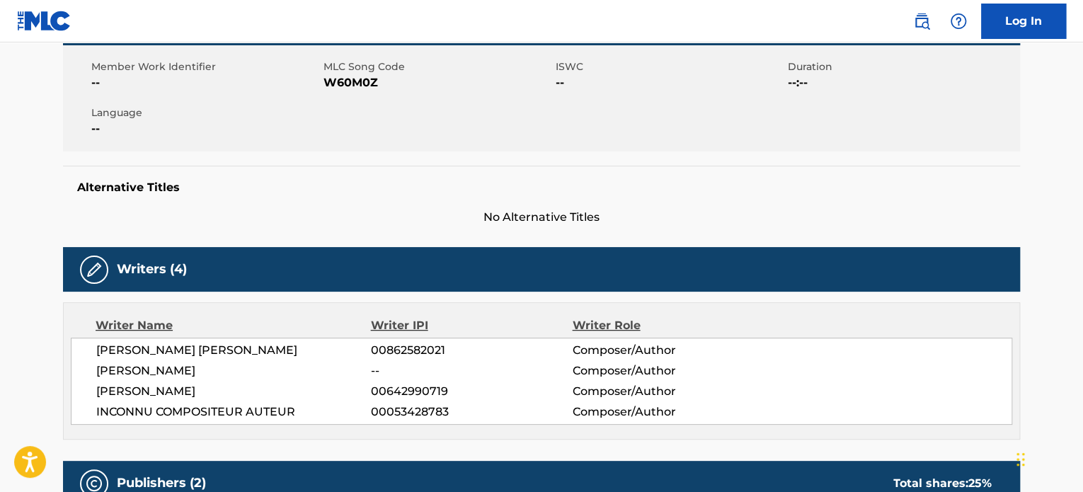
scroll to position [283, 0]
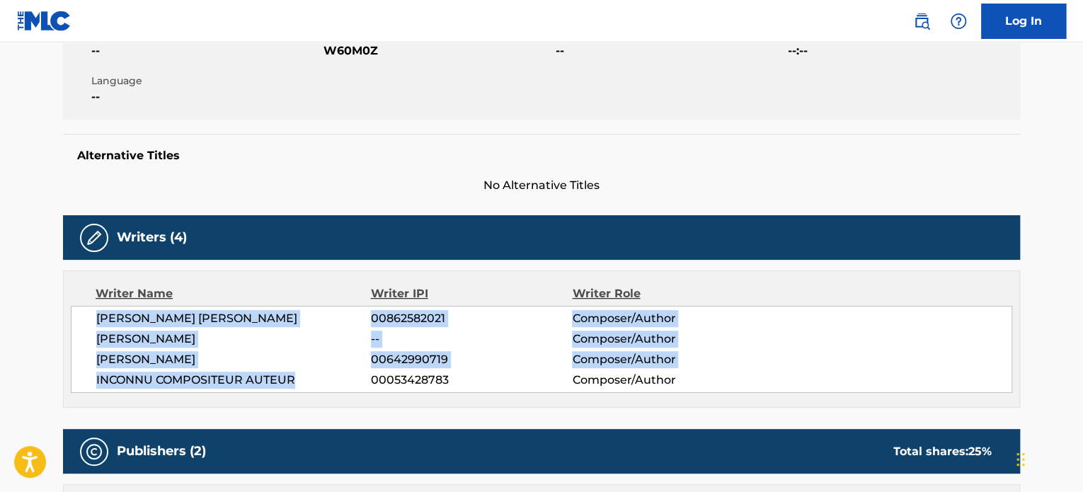
drag, startPoint x: 98, startPoint y: 316, endPoint x: 301, endPoint y: 383, distance: 213.9
click at [301, 383] on div "ALEXANDRA LOUISE VICKERY 00862582021 Composer/Author KYLIE CANTRALL -- Composer…" at bounding box center [541, 349] width 941 height 87
copy div "ALEXANDRA LOUISE VICKERY 00862582021 Composer/Author KYLIE CANTRALL -- Composer…"
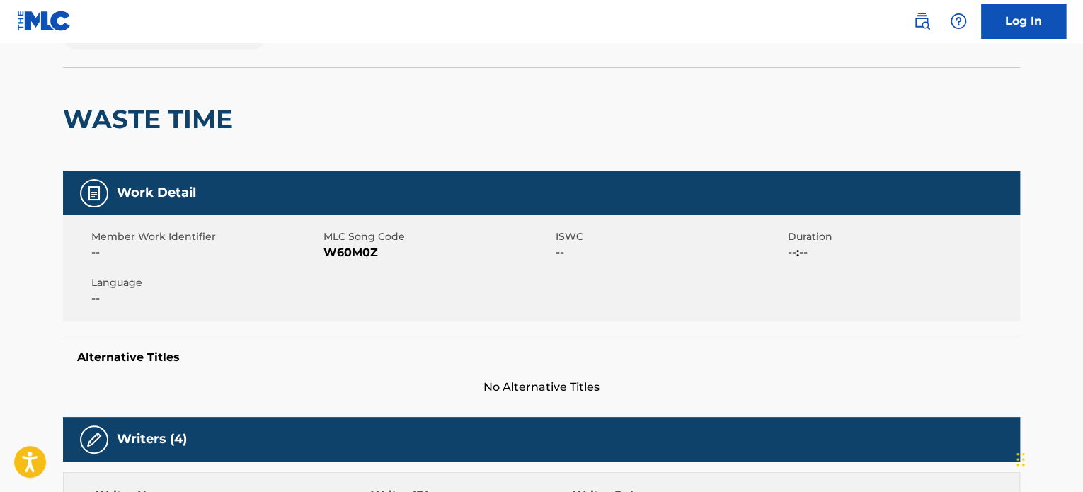
scroll to position [0, 0]
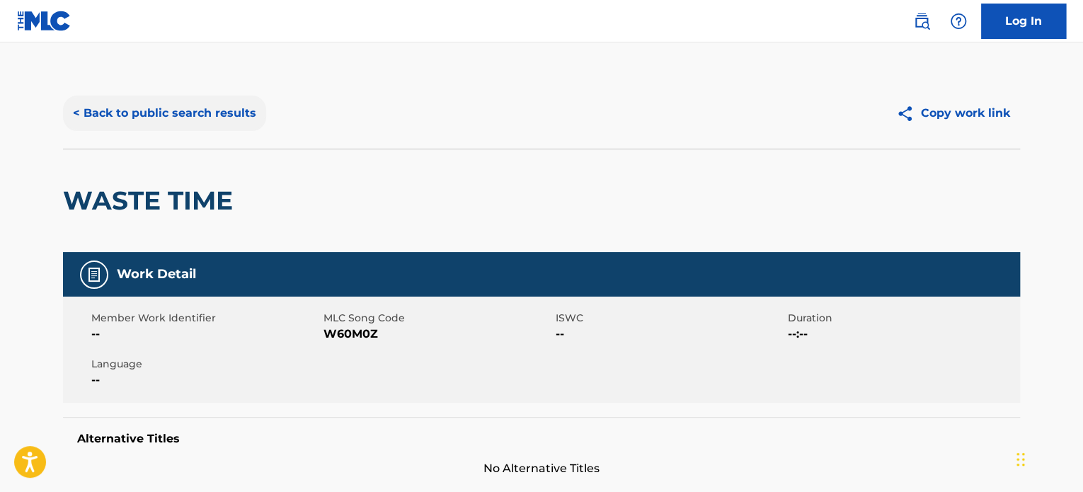
click at [148, 99] on button "< Back to public search results" at bounding box center [164, 113] width 203 height 35
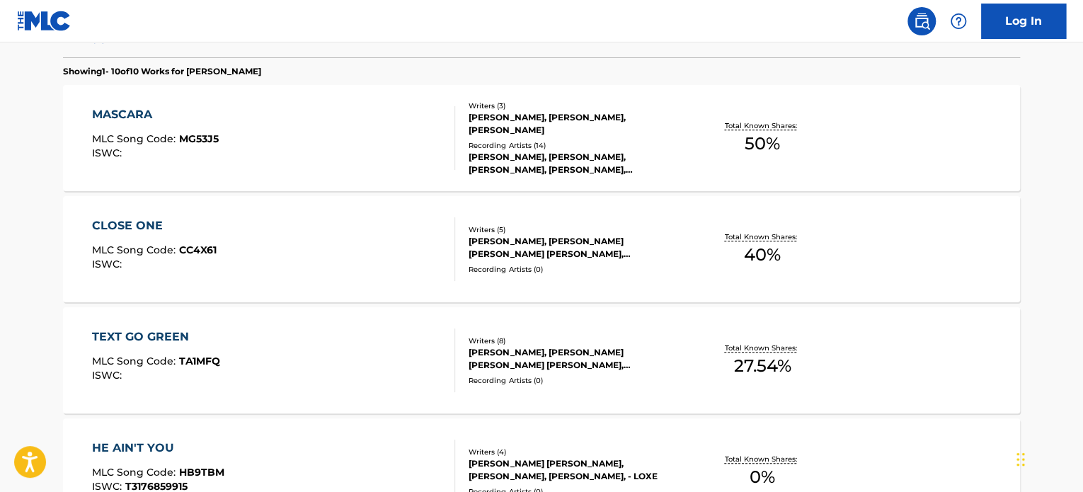
scroll to position [384, 0]
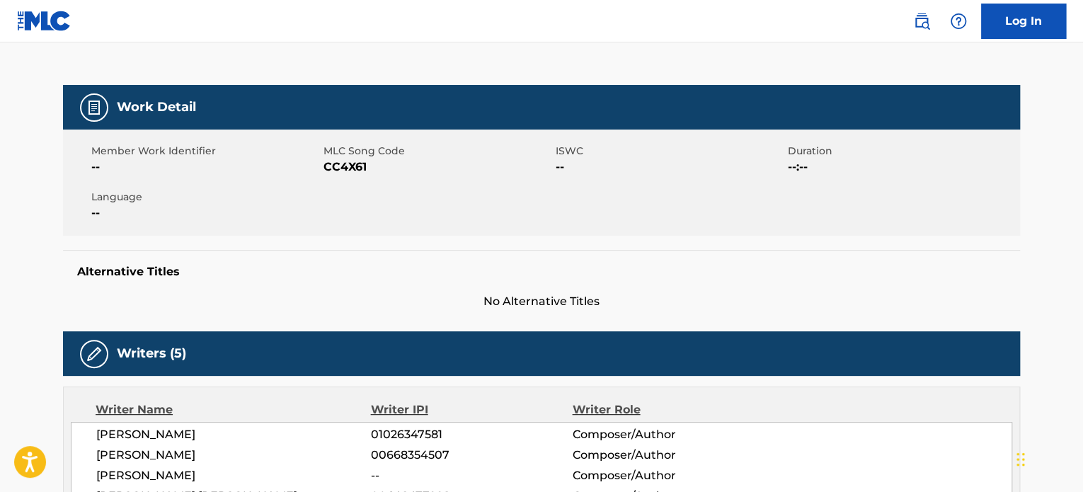
scroll to position [98, 0]
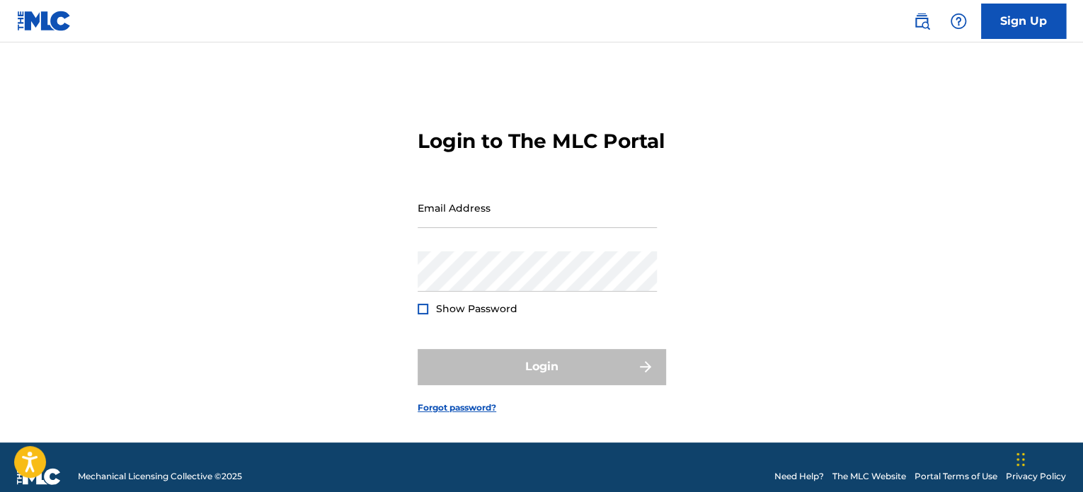
click at [48, 10] on link at bounding box center [44, 21] width 54 height 42
